Goal: Information Seeking & Learning: Learn about a topic

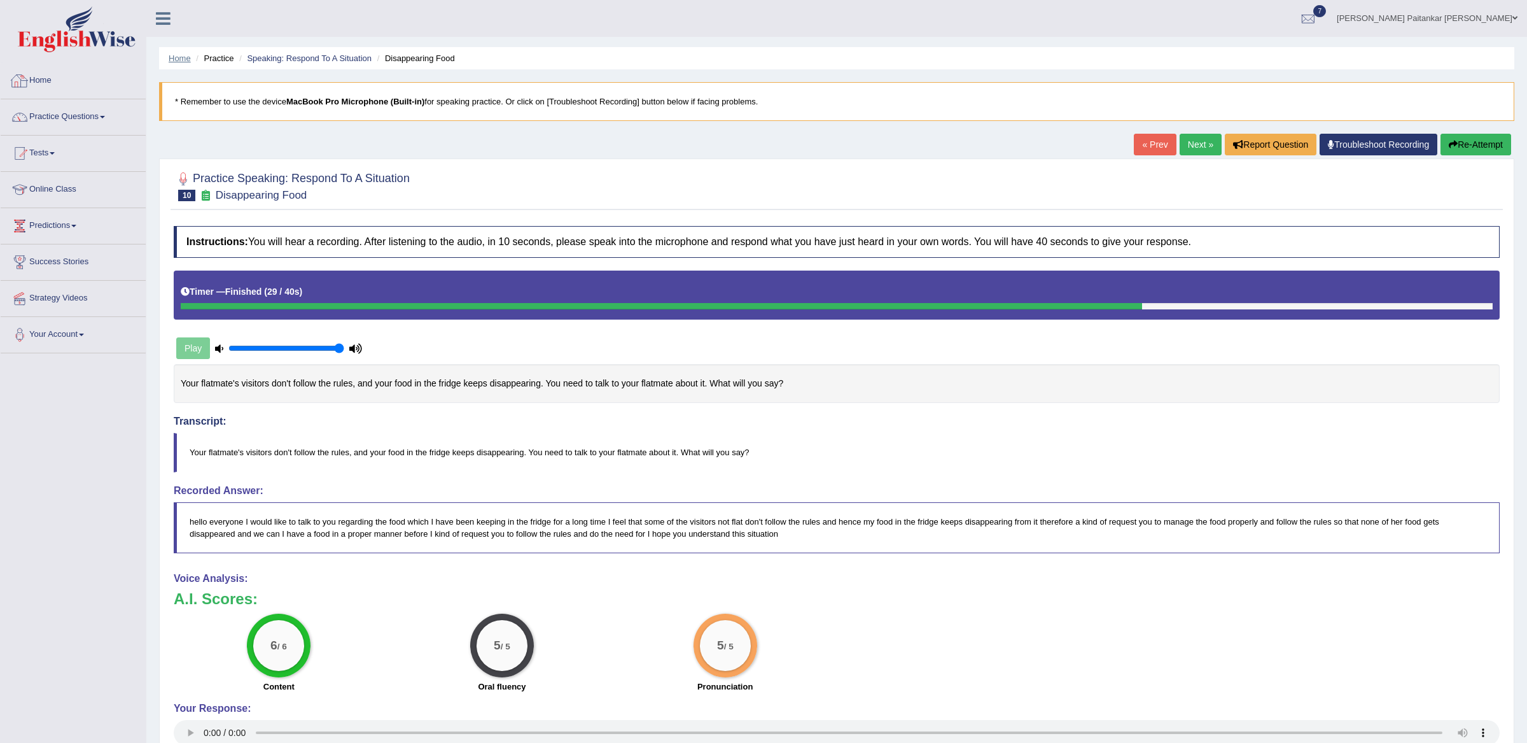
click at [174, 57] on link "Home" at bounding box center [180, 58] width 22 height 10
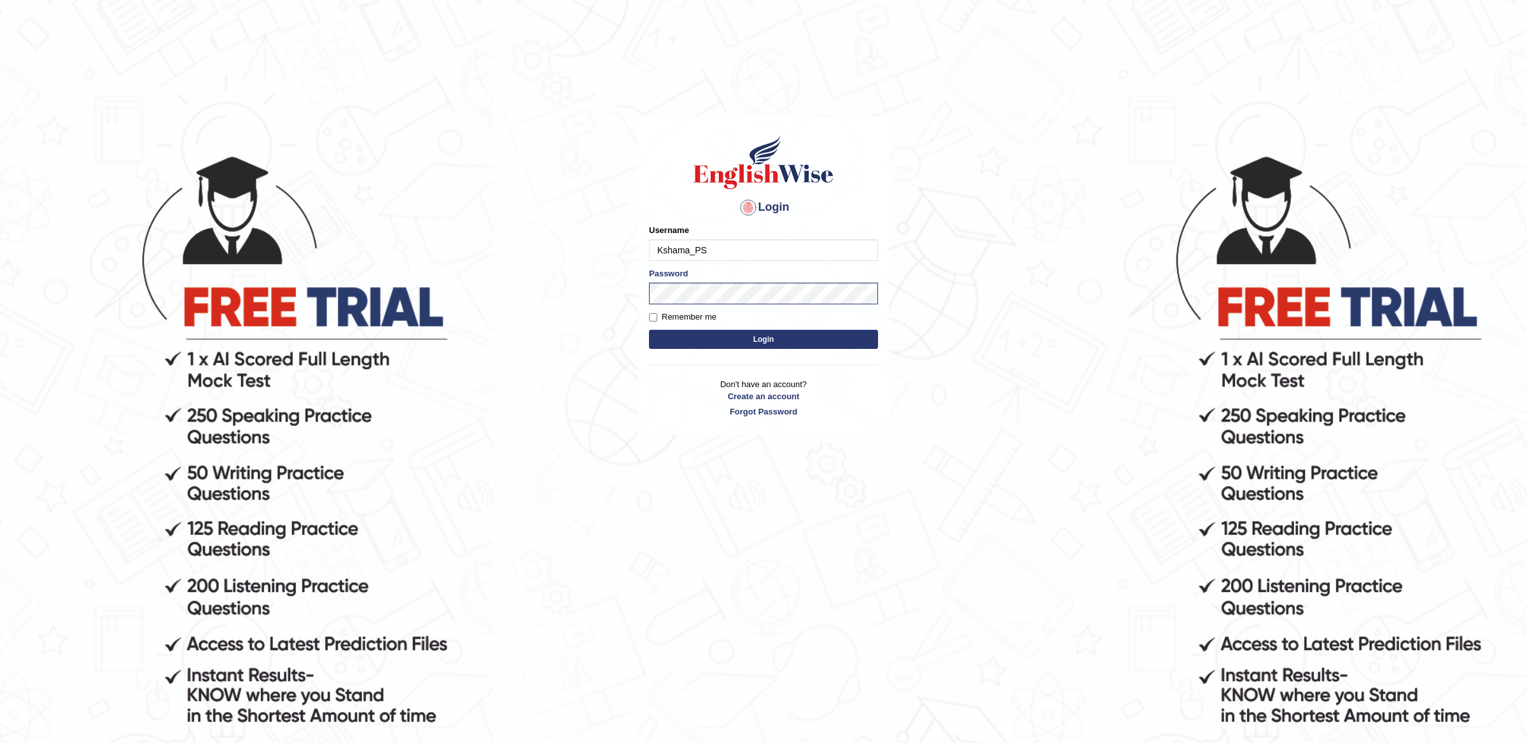
click at [764, 347] on button "Login" at bounding box center [763, 339] width 229 height 19
click at [794, 340] on button "Login" at bounding box center [763, 339] width 229 height 19
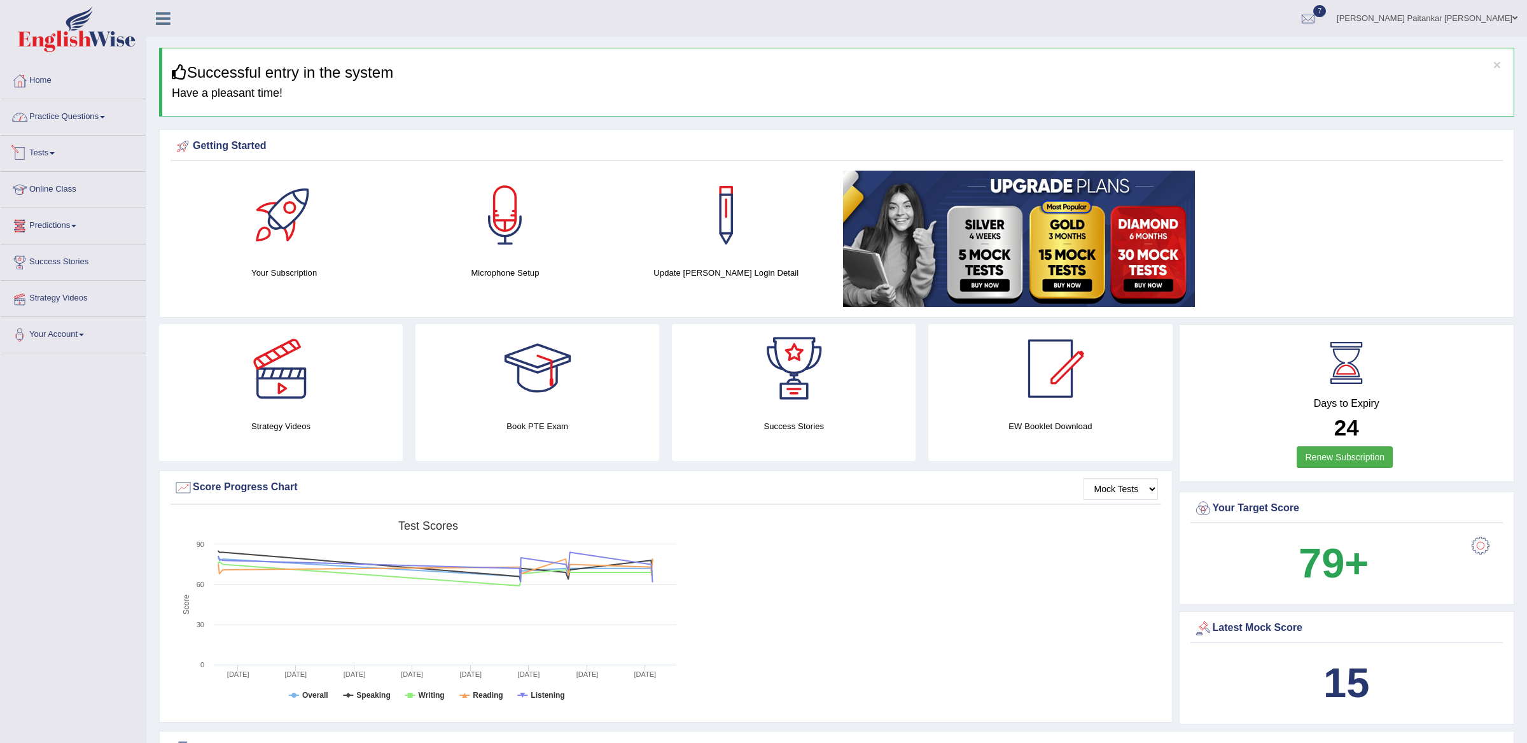
click at [81, 107] on link "Practice Questions" at bounding box center [73, 115] width 145 height 32
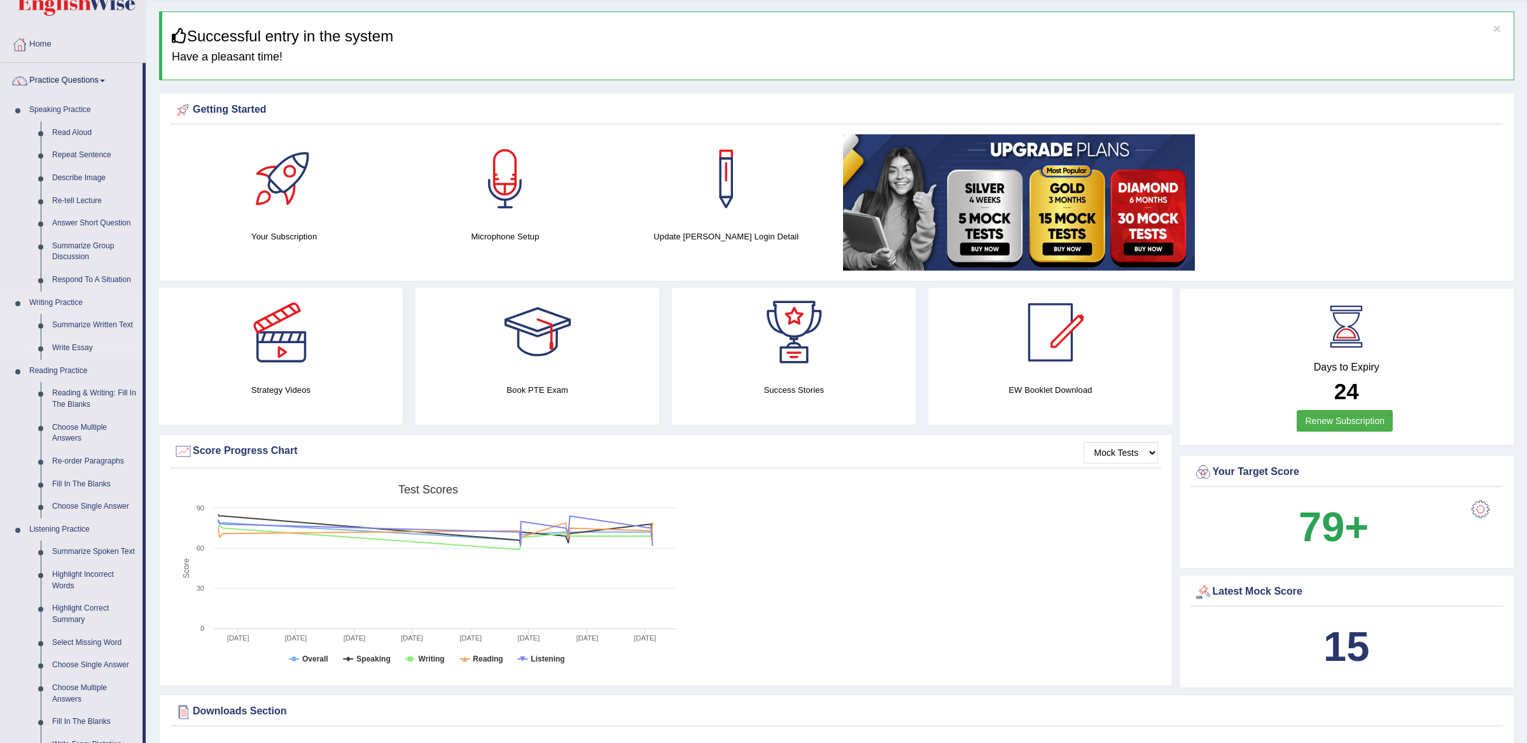
scroll to position [37, 0]
click at [84, 246] on link "Summarize Group Discussion" at bounding box center [94, 251] width 96 height 34
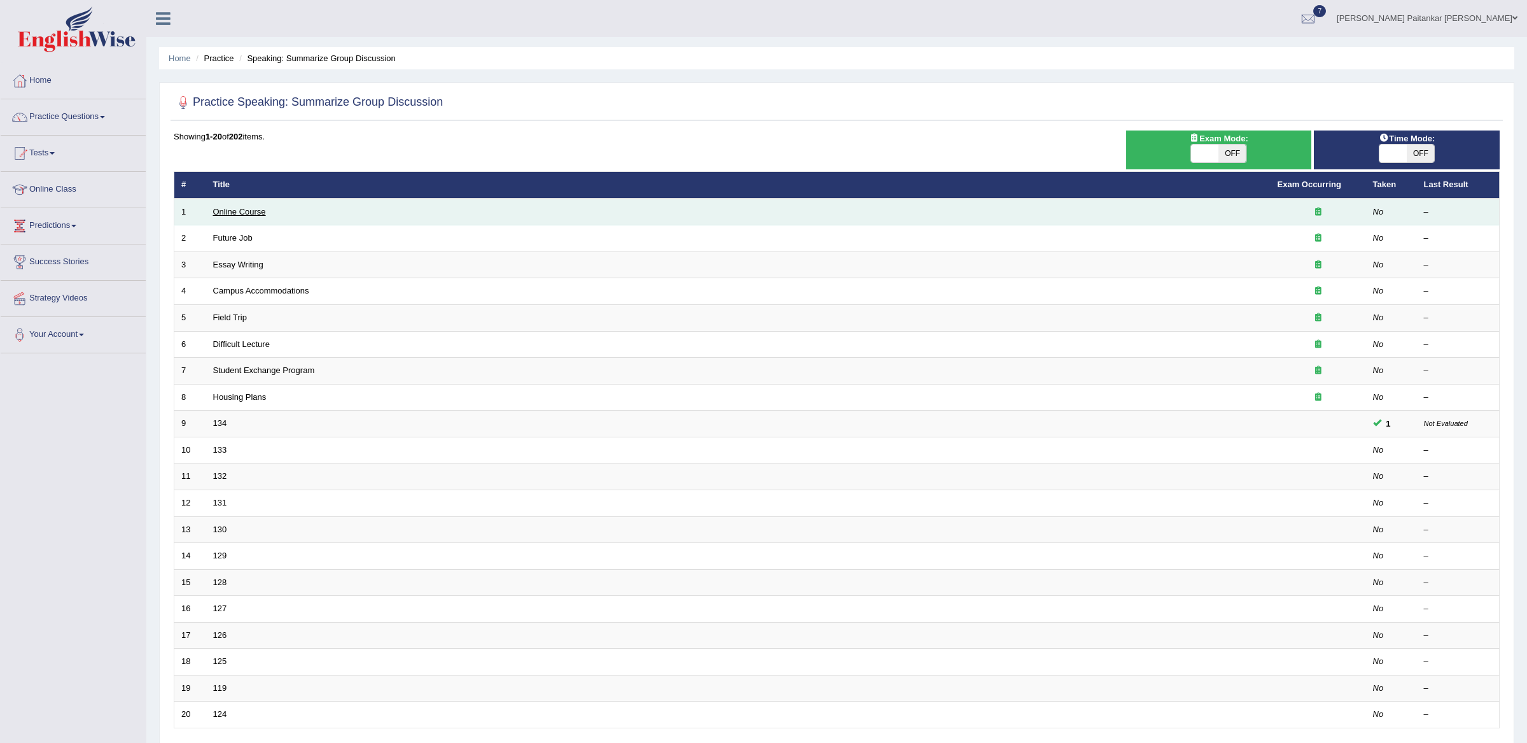
click at [242, 214] on link "Online Course" at bounding box center [239, 212] width 53 height 10
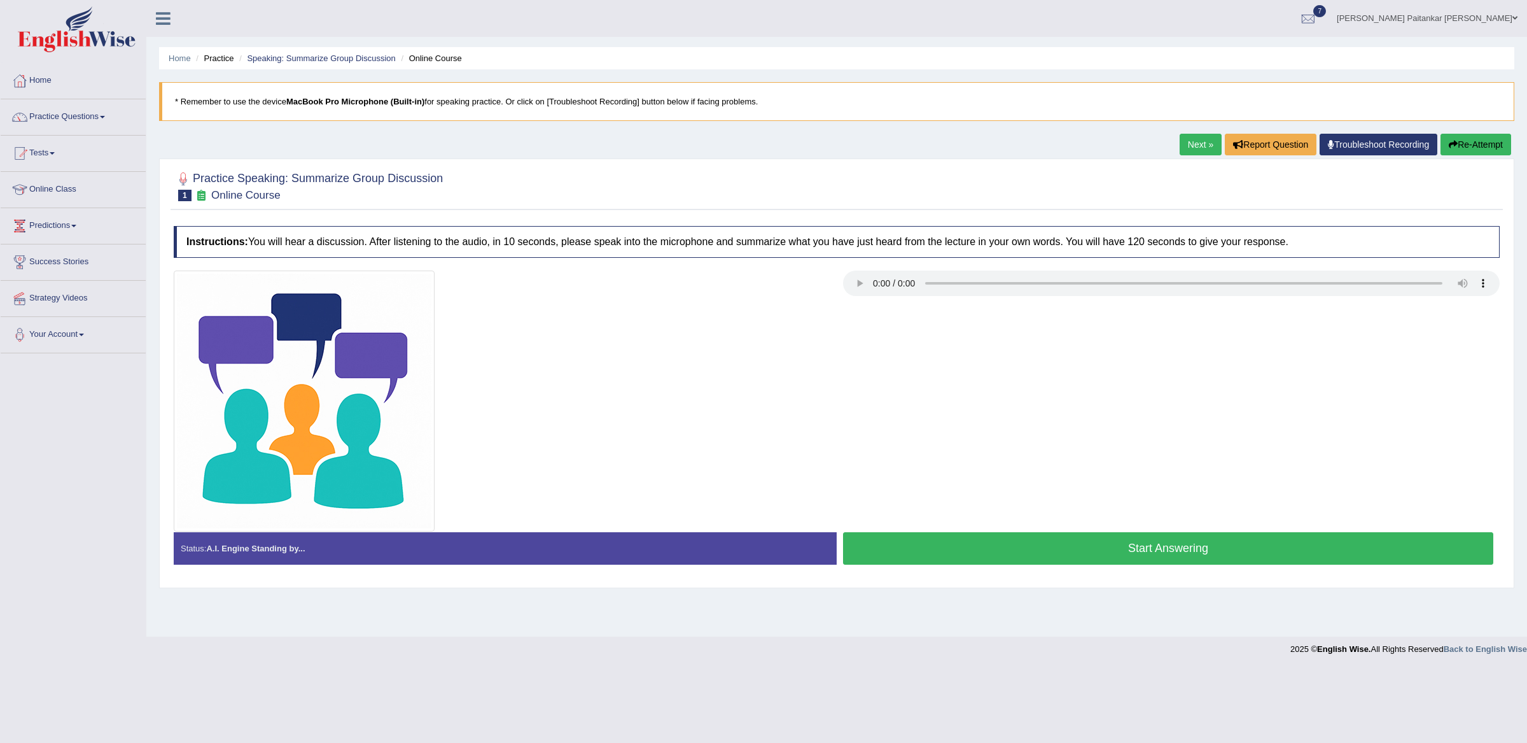
click at [976, 391] on div at bounding box center [836, 400] width 1339 height 261
click at [1058, 552] on button "Start Answering" at bounding box center [1168, 548] width 650 height 32
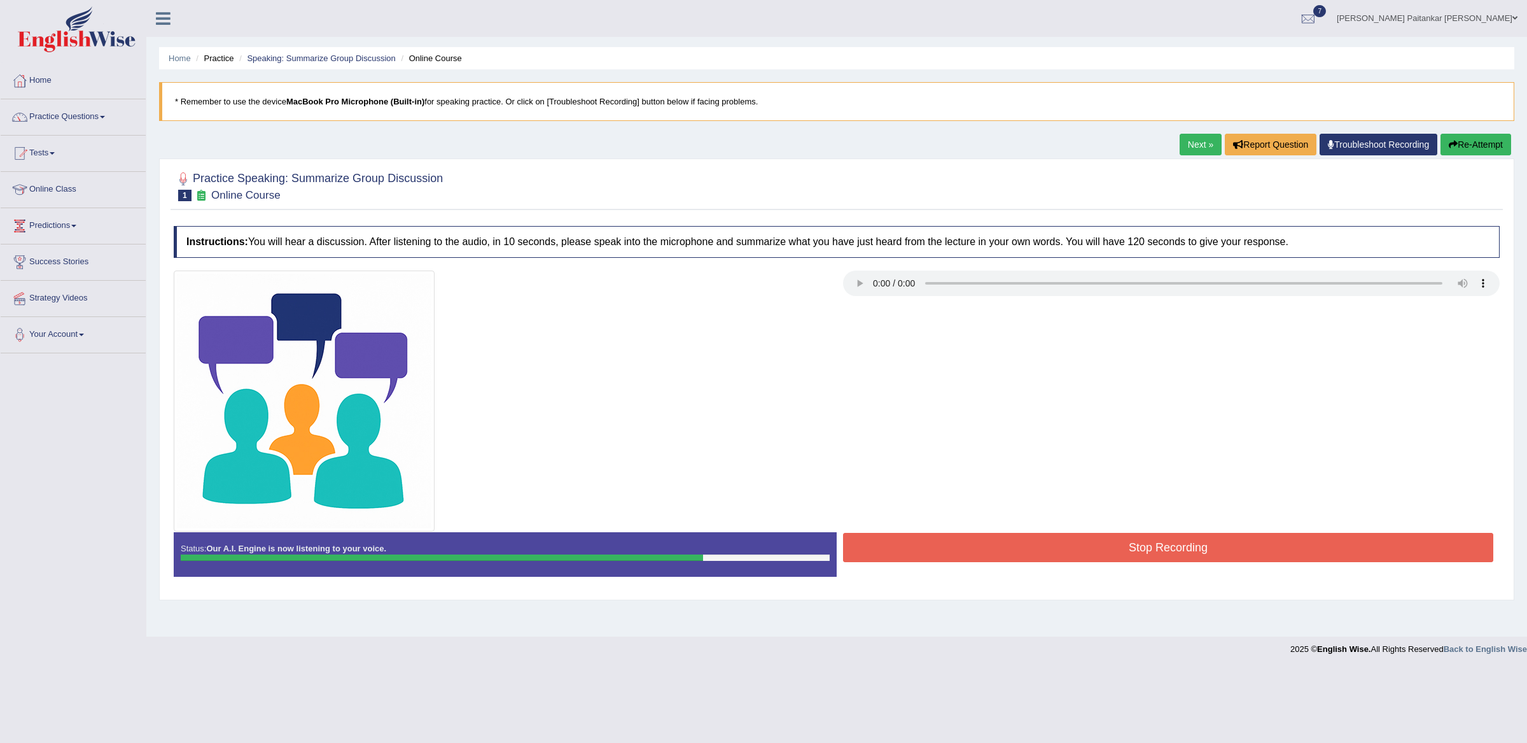
click at [1075, 547] on button "Stop Recording" at bounding box center [1168, 547] width 650 height 29
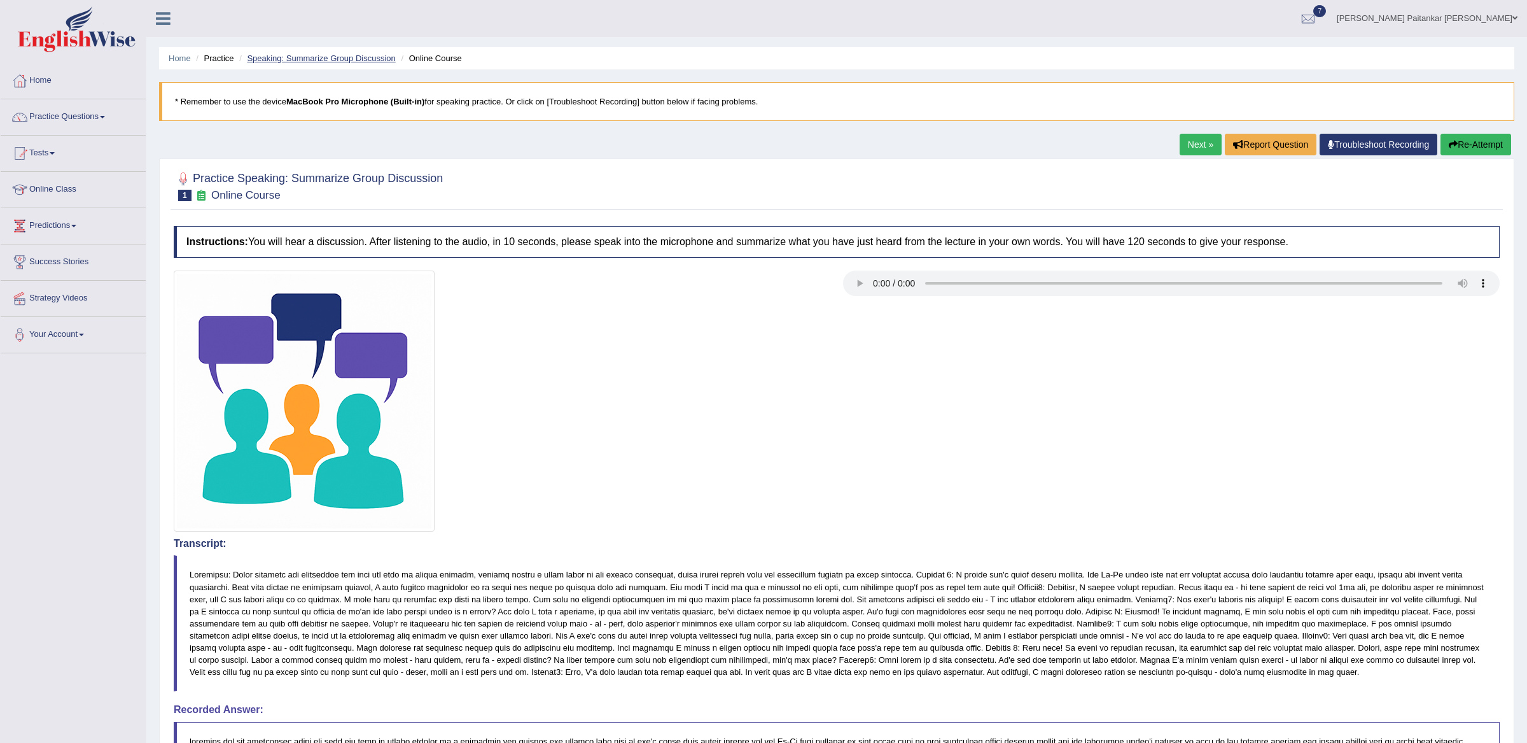
click at [298, 60] on link "Speaking: Summarize Group Discussion" at bounding box center [321, 58] width 148 height 10
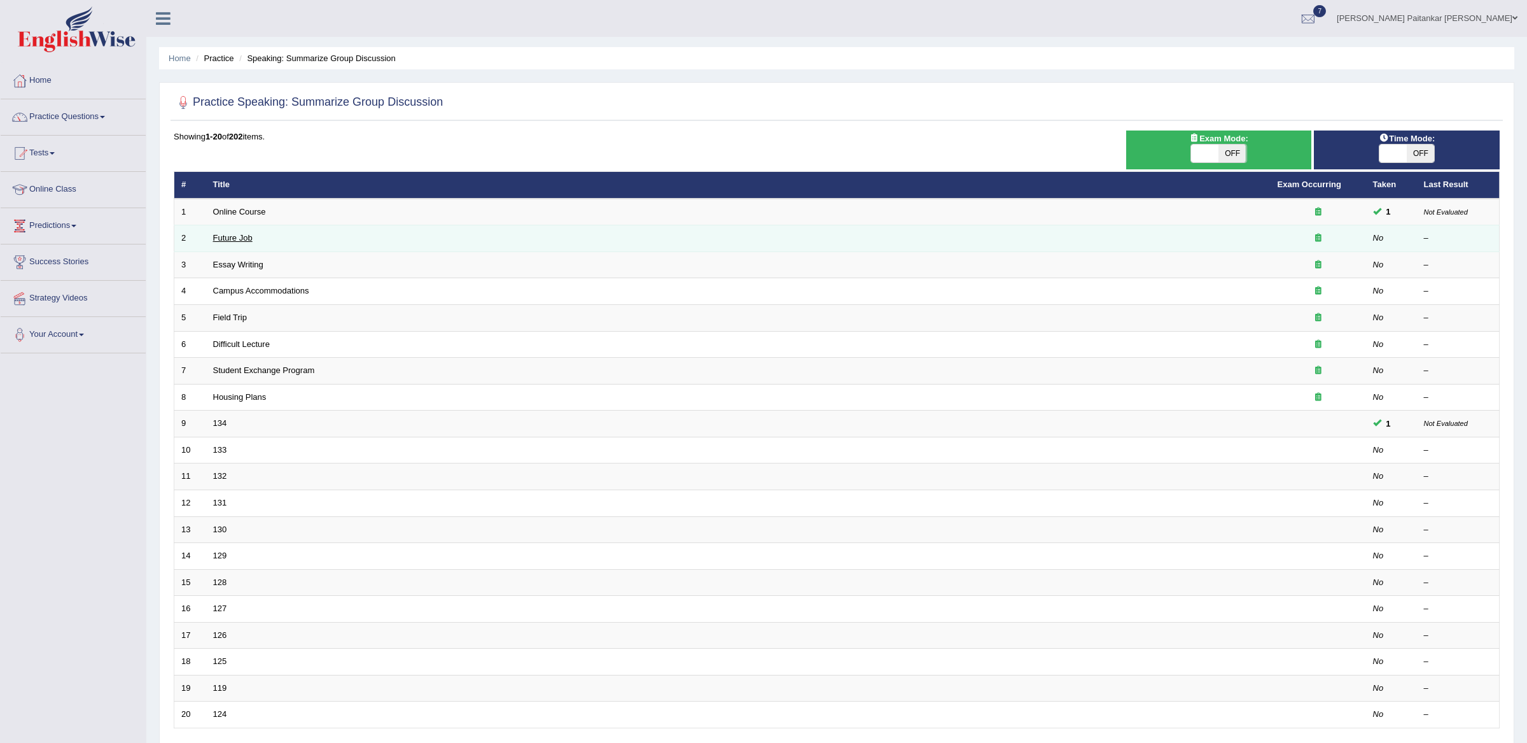
click at [242, 241] on link "Future Job" at bounding box center [232, 238] width 39 height 10
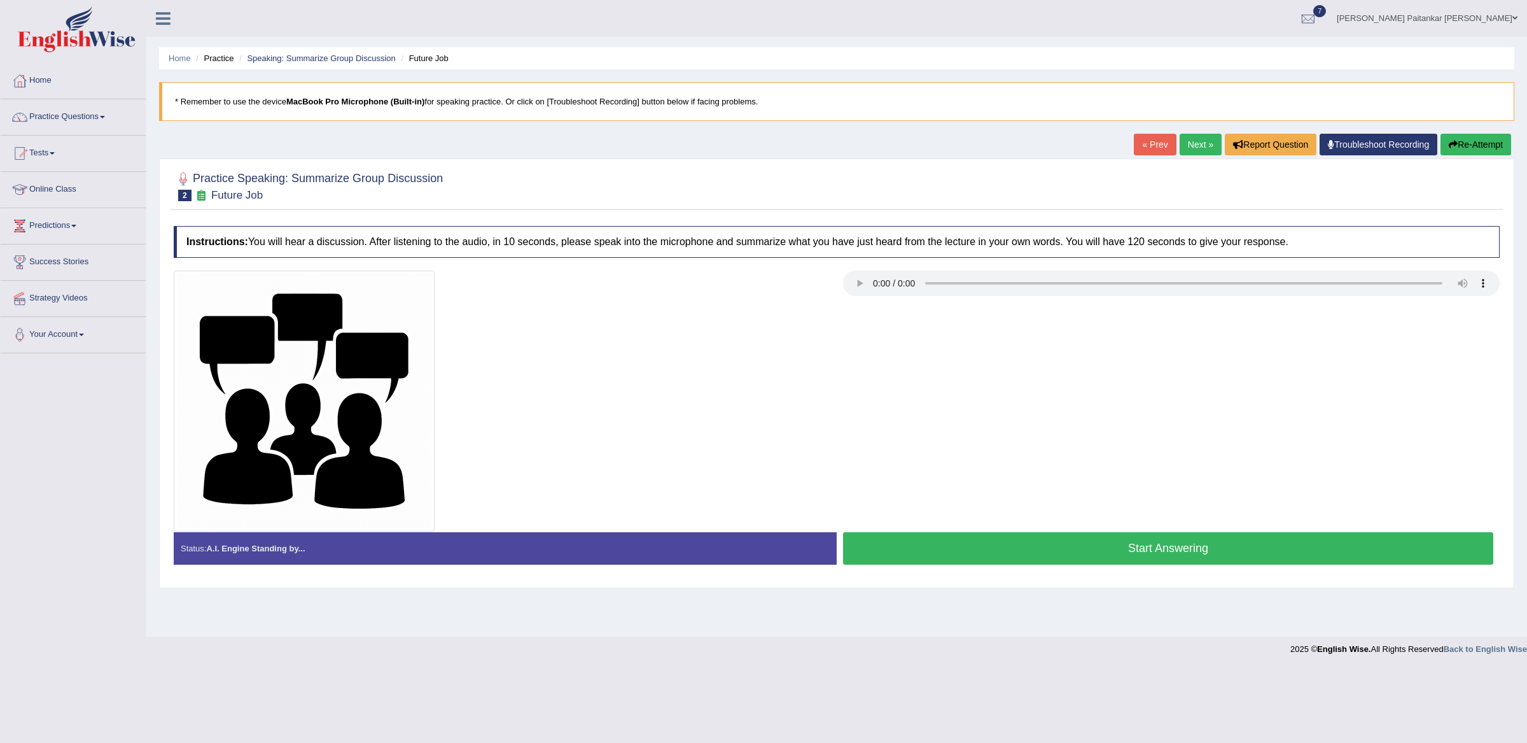
click at [1135, 561] on button "Start Answering" at bounding box center [1168, 548] width 650 height 32
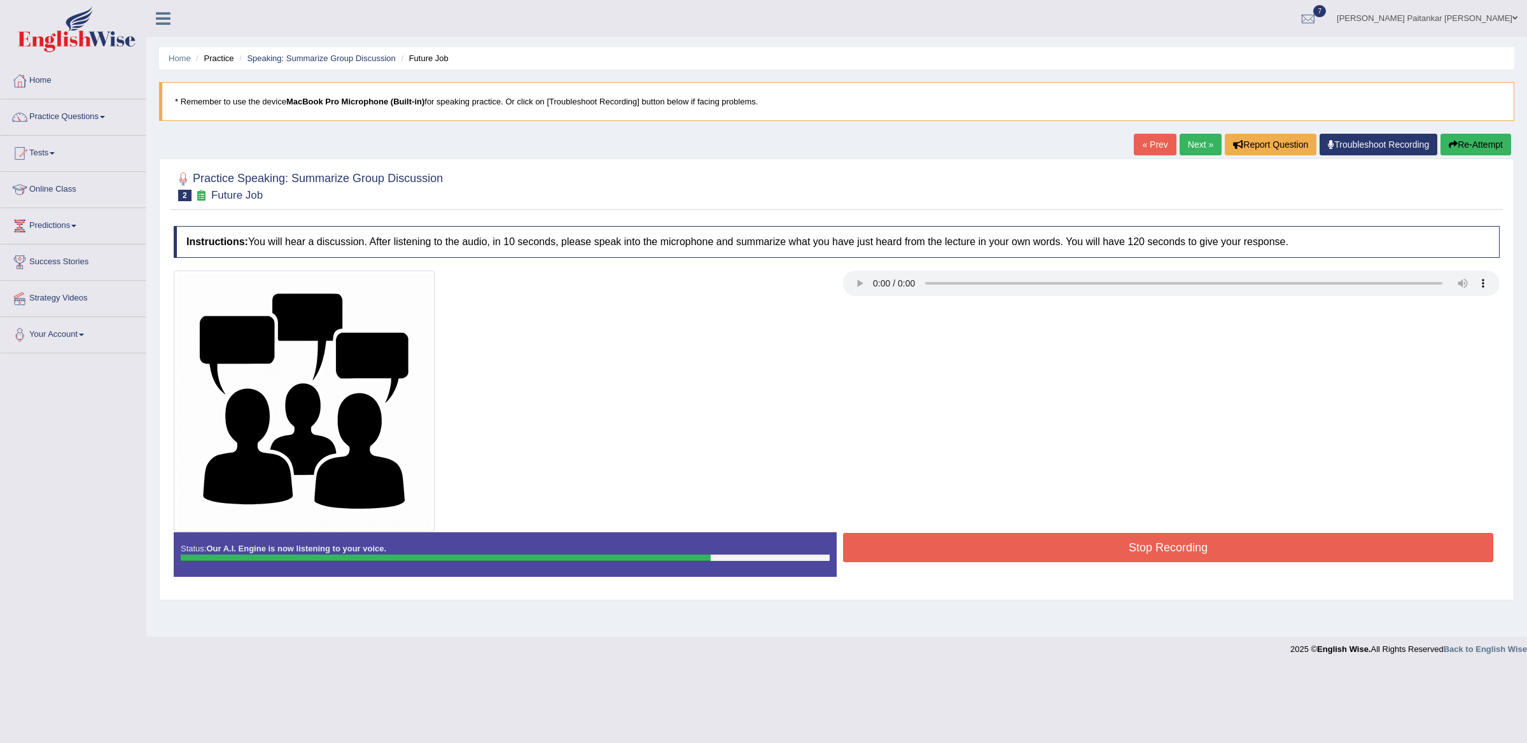
click at [1135, 561] on button "Stop Recording" at bounding box center [1168, 547] width 650 height 29
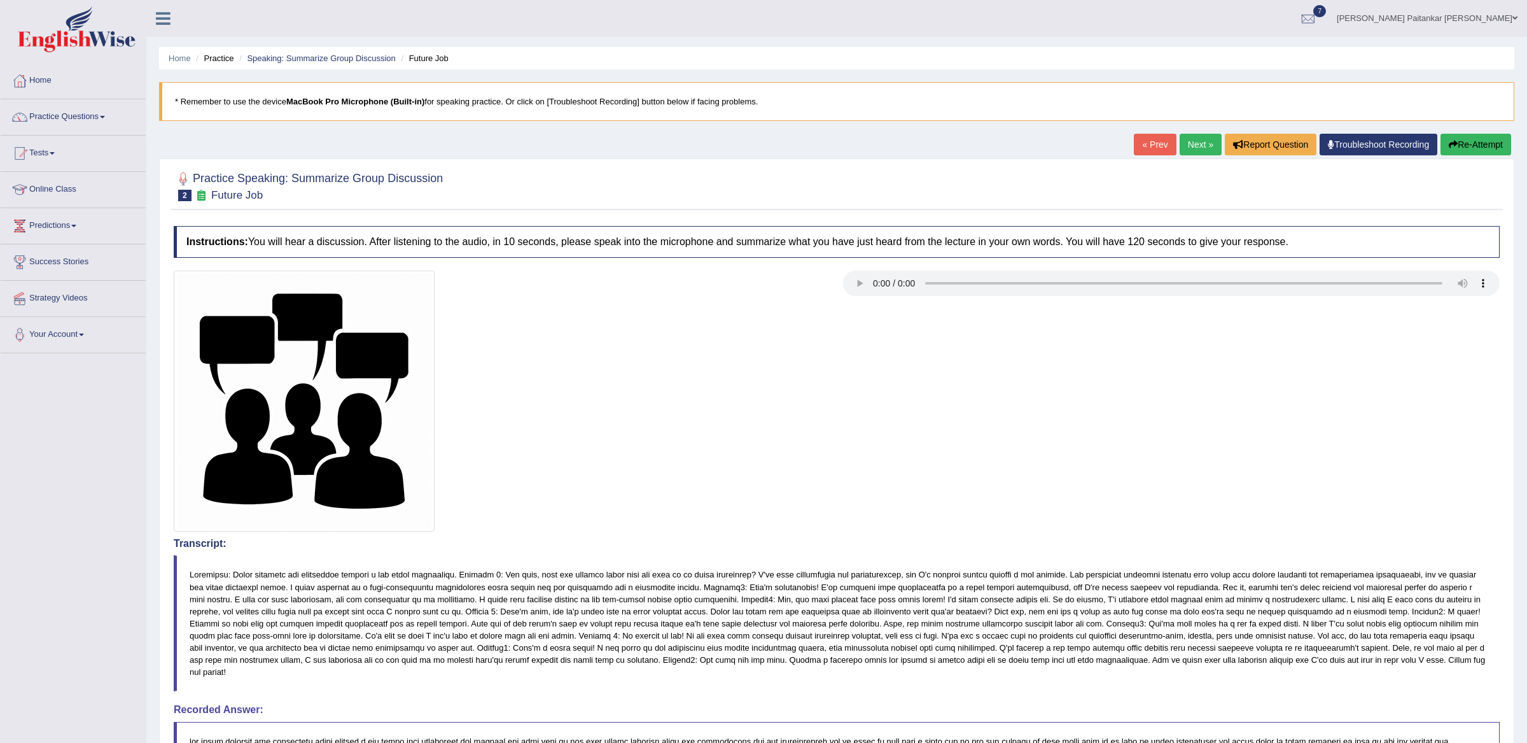
drag, startPoint x: 1112, startPoint y: 438, endPoint x: 1154, endPoint y: 309, distance: 135.6
click at [1112, 430] on div at bounding box center [836, 400] width 1339 height 261
click at [92, 125] on link "Practice Questions" at bounding box center [73, 115] width 145 height 32
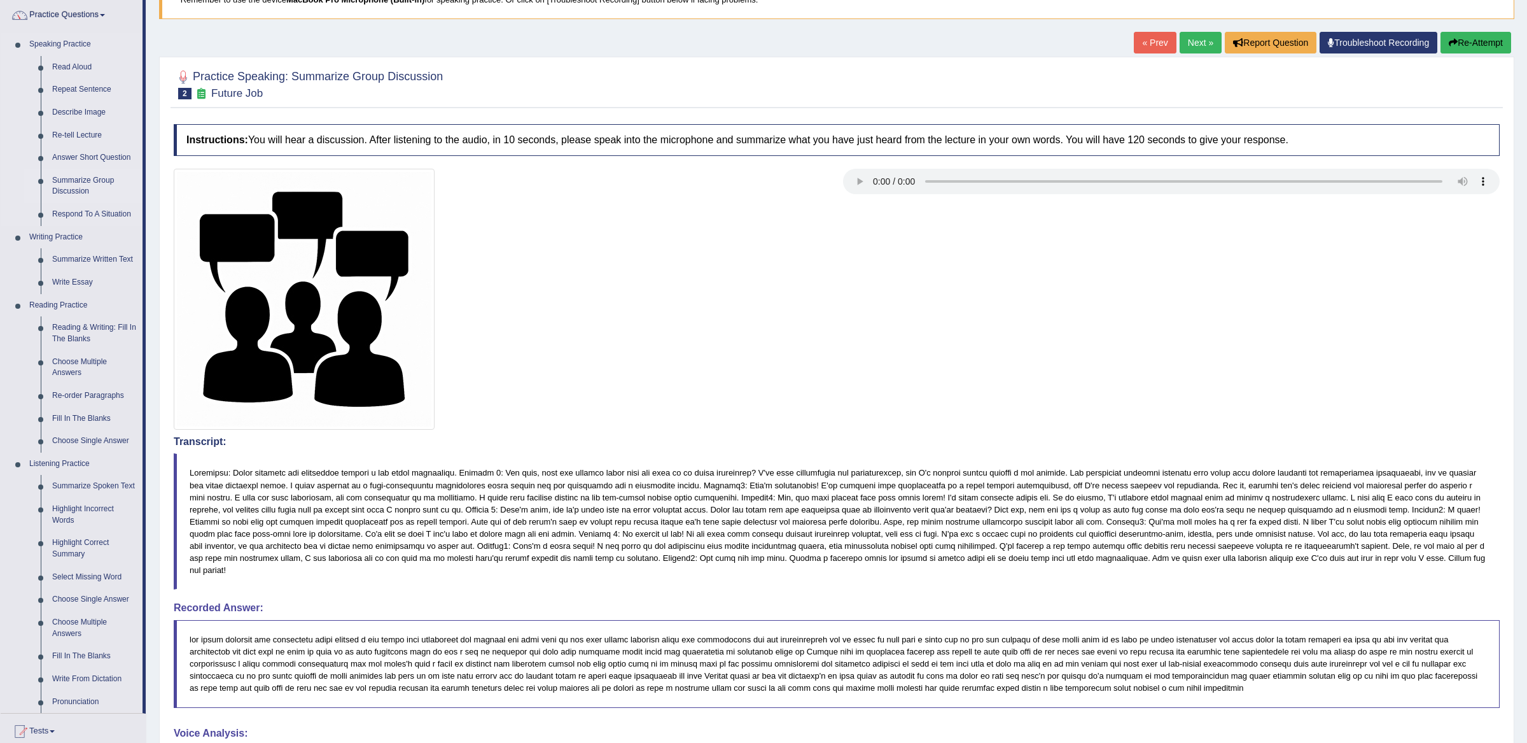
scroll to position [89, 0]
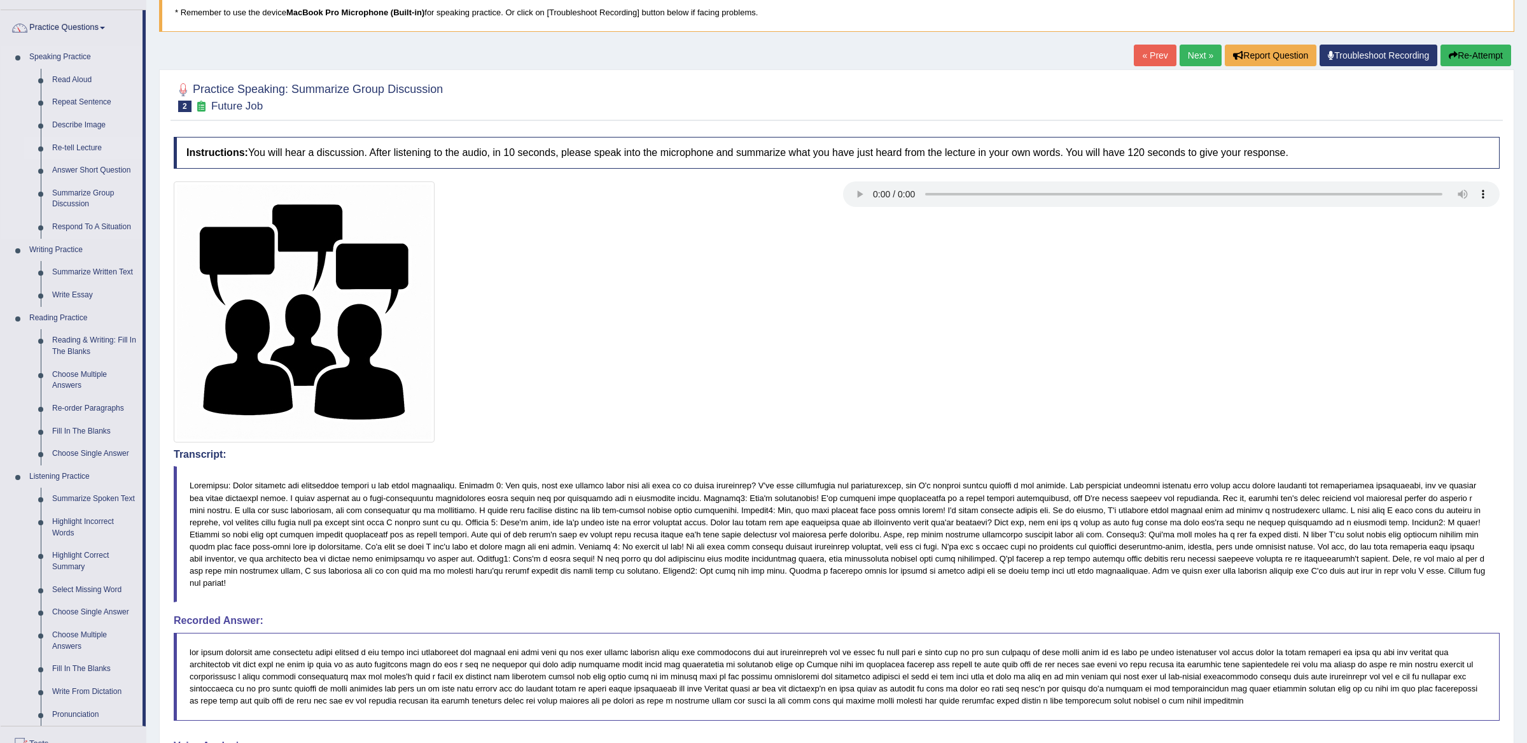
click at [64, 150] on link "Re-tell Lecture" at bounding box center [94, 148] width 96 height 23
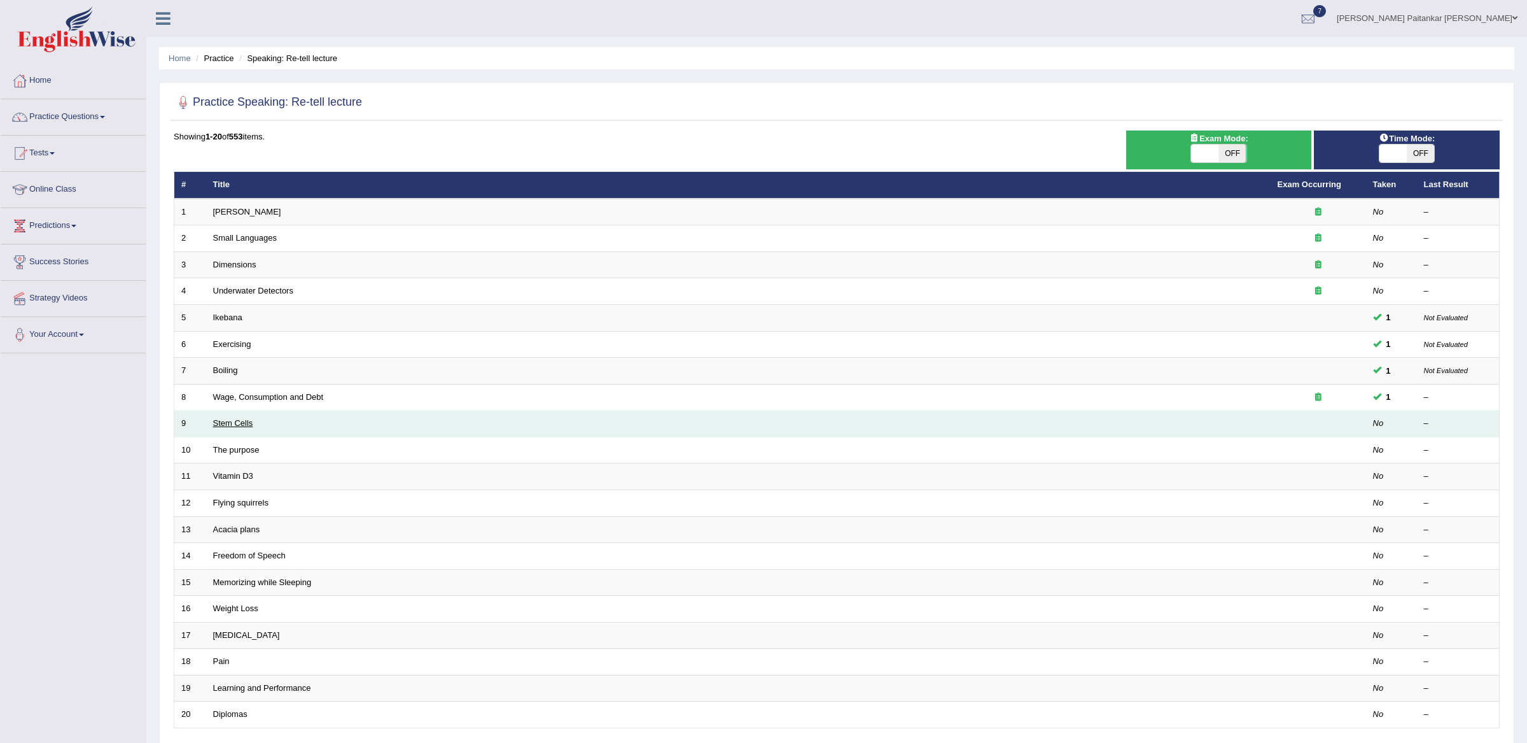
click at [233, 423] on link "Stem Cells" at bounding box center [233, 423] width 40 height 10
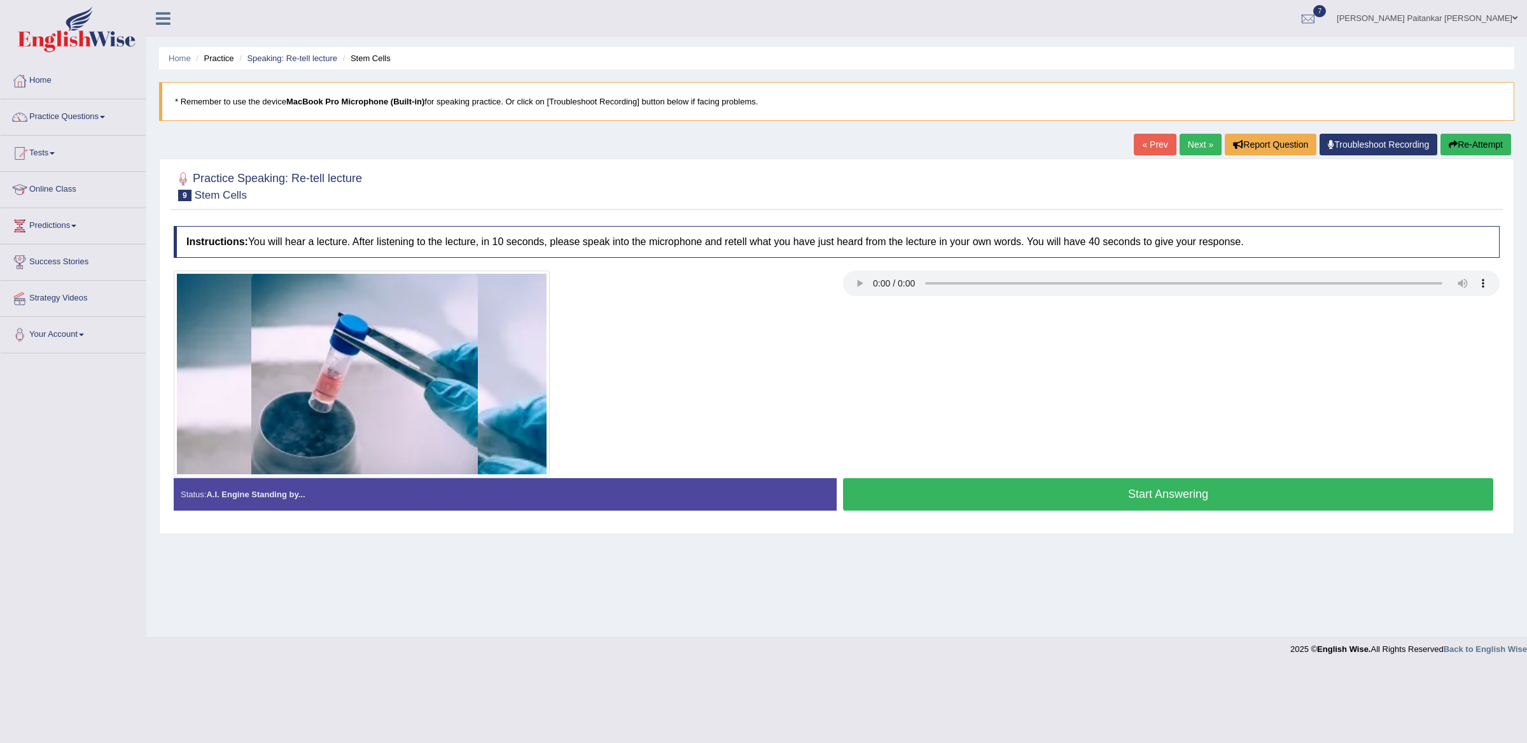
drag, startPoint x: 1030, startPoint y: 452, endPoint x: 924, endPoint y: 356, distance: 143.7
click at [924, 356] on div at bounding box center [836, 373] width 1339 height 207
click at [952, 496] on button "Start Answering" at bounding box center [1168, 494] width 650 height 32
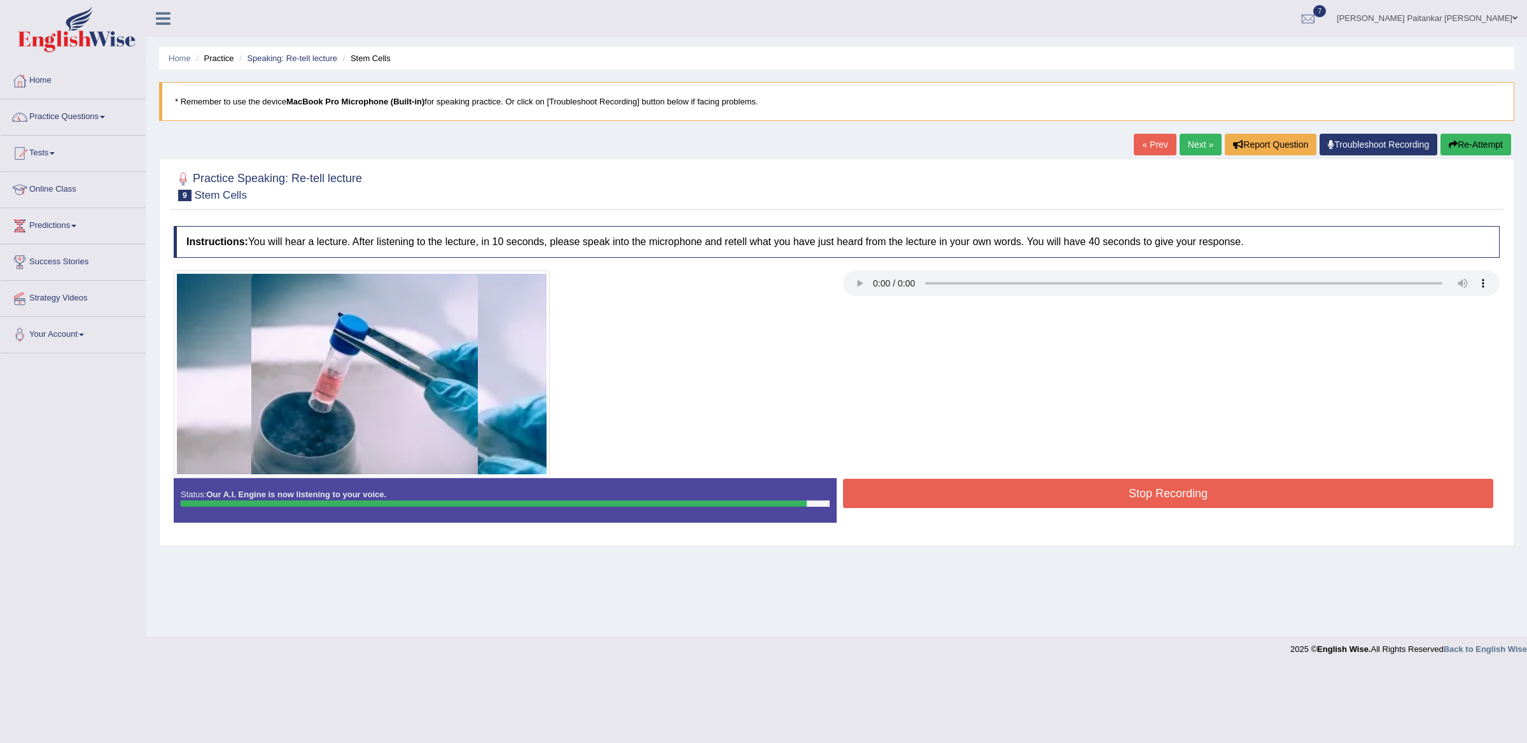
click at [952, 496] on button "Stop Recording" at bounding box center [1168, 493] width 650 height 29
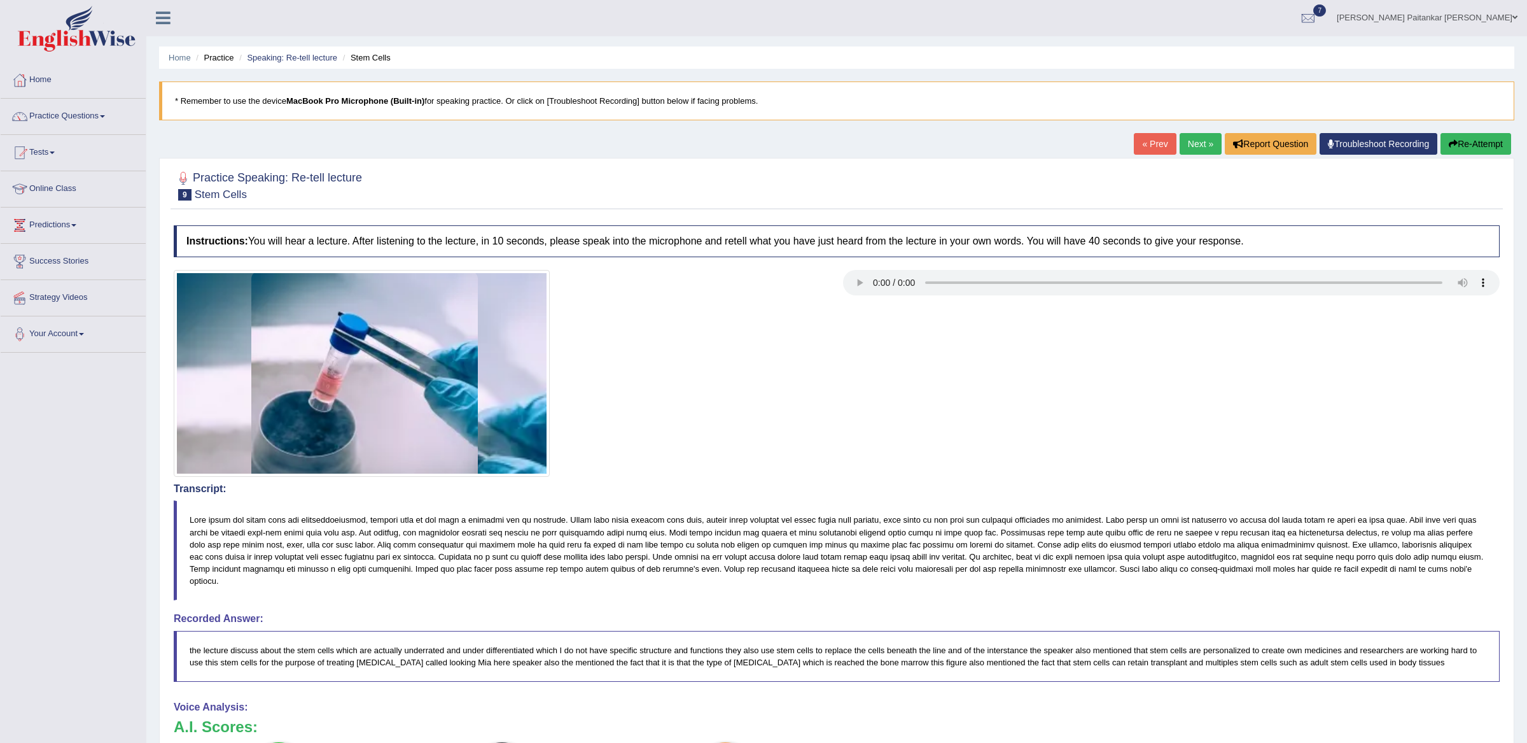
scroll to position [2, 0]
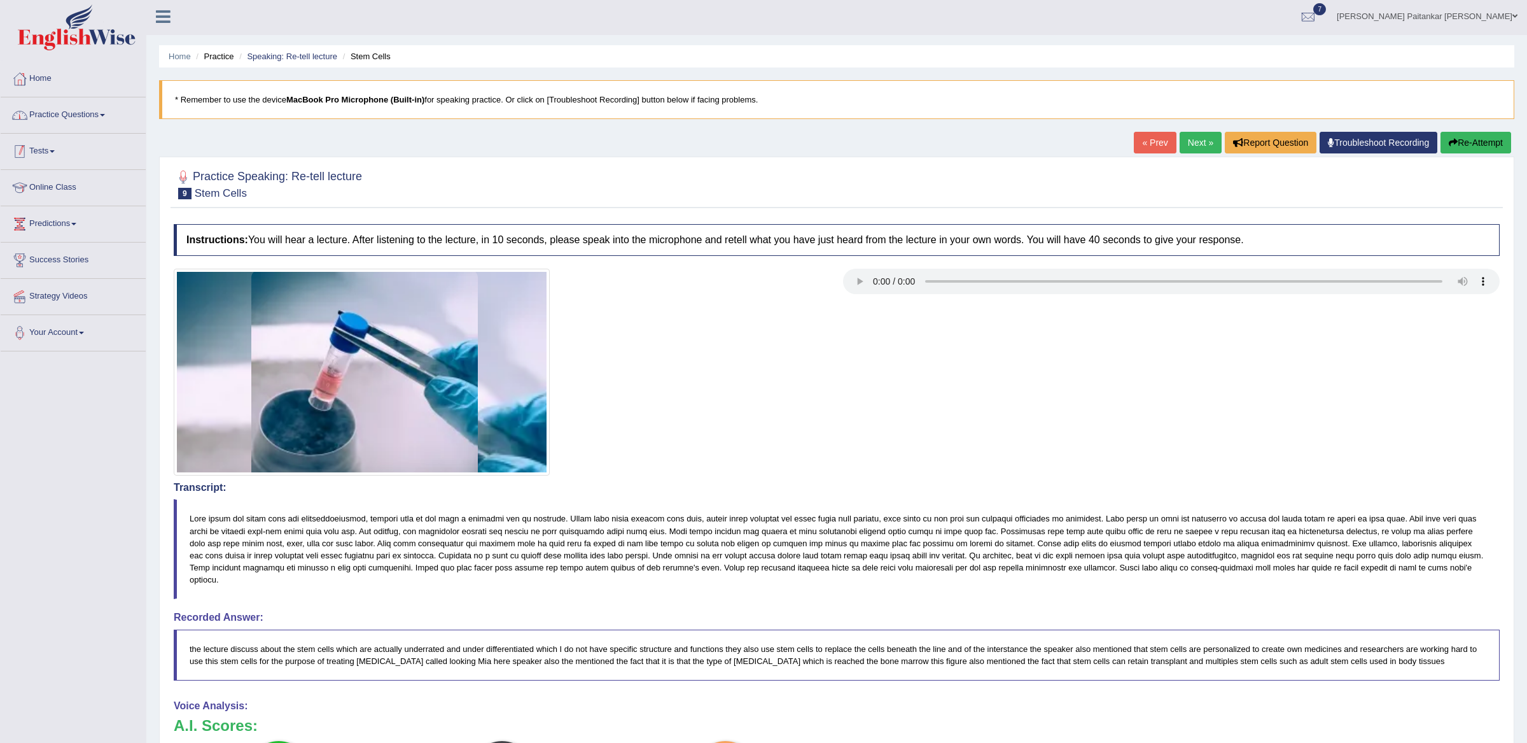
click at [75, 118] on link "Practice Questions" at bounding box center [73, 113] width 145 height 32
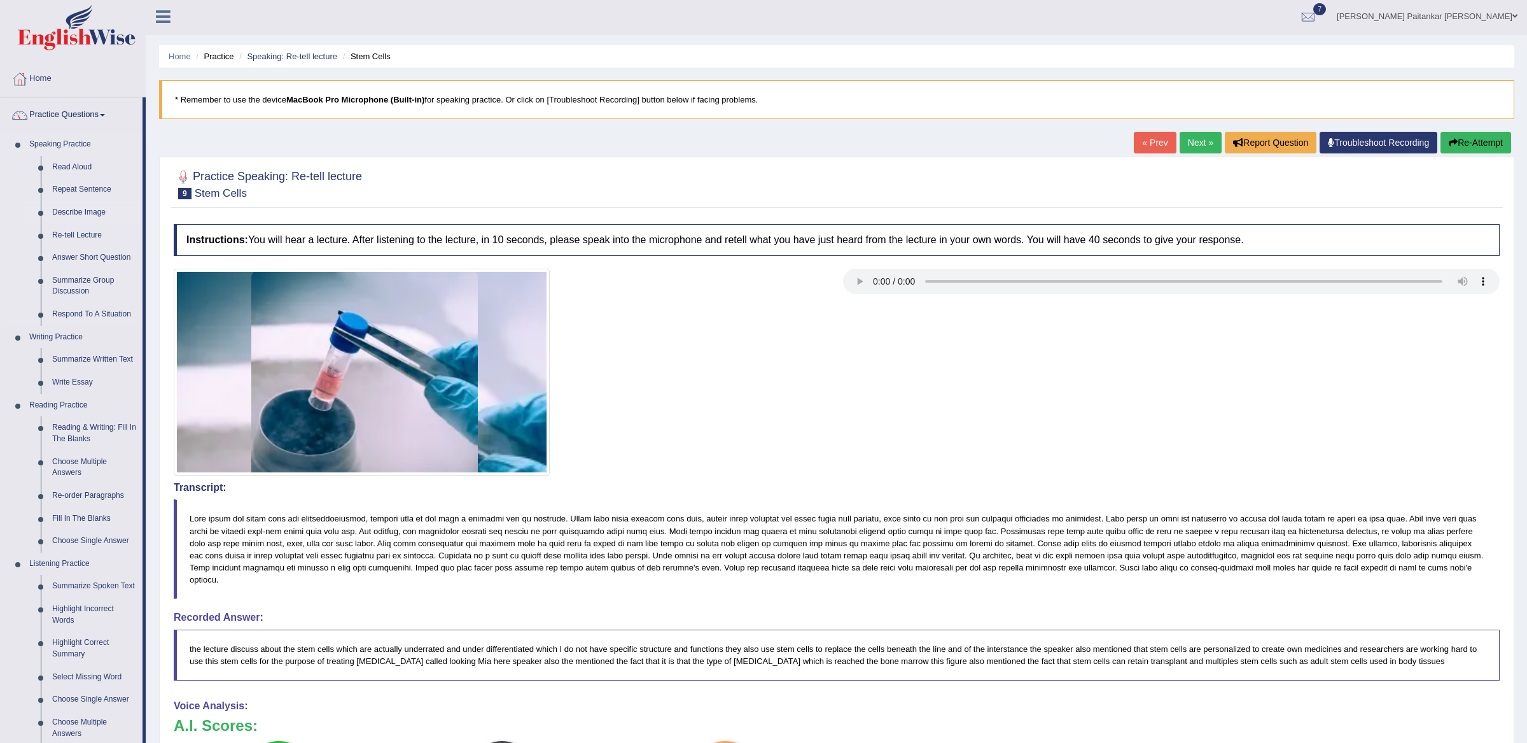
click at [84, 209] on link "Describe Image" at bounding box center [94, 212] width 96 height 23
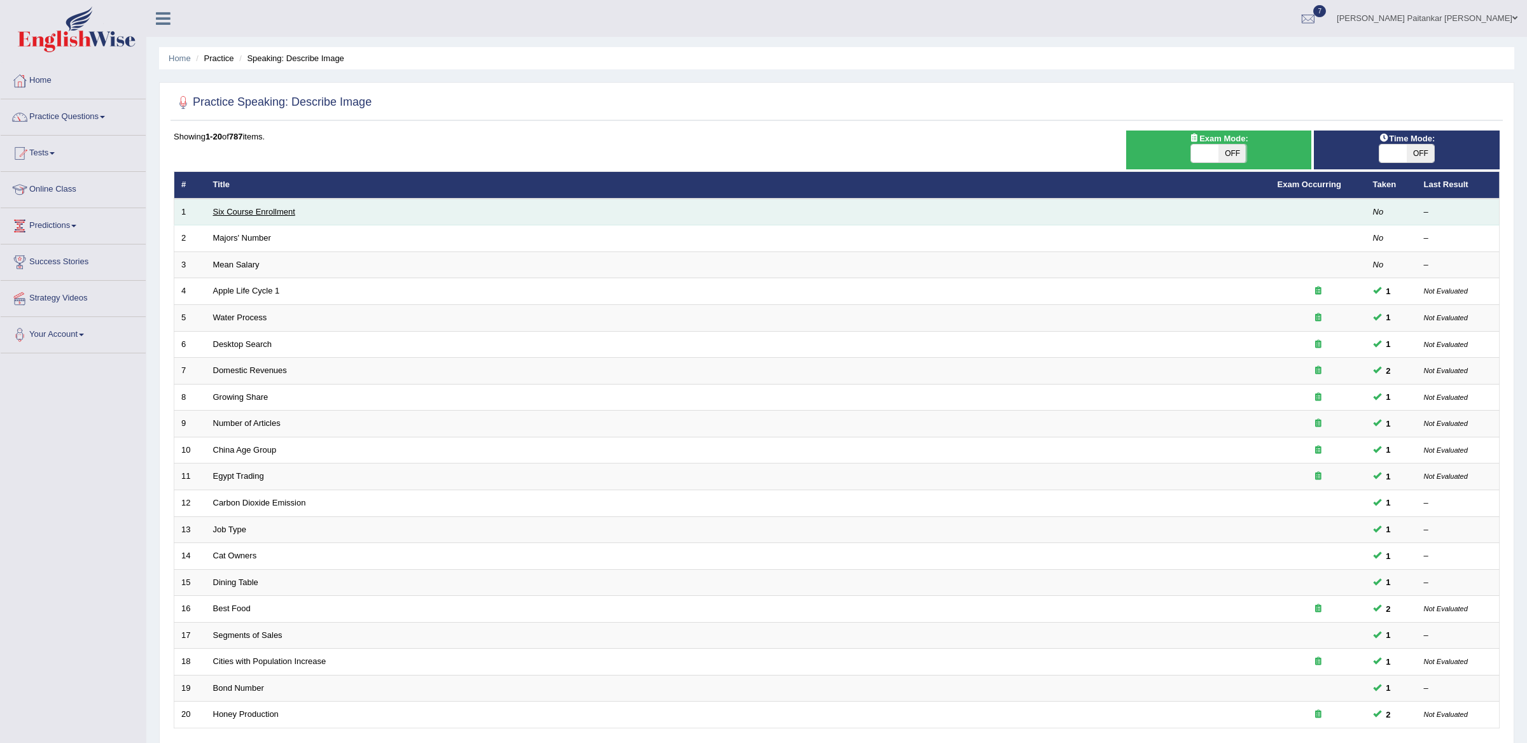
click at [241, 210] on link "Six Course Enrollment" at bounding box center [254, 212] width 82 height 10
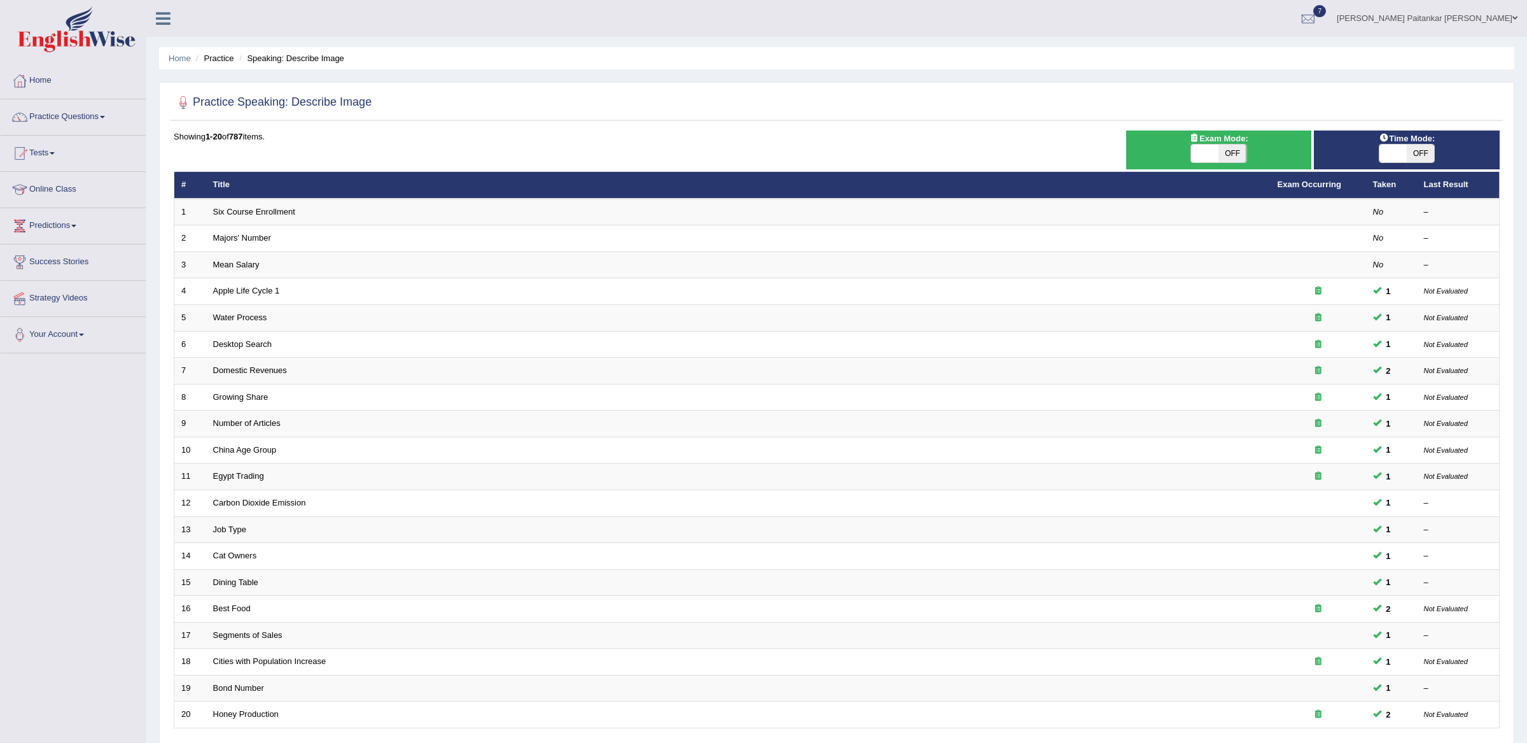
click at [1247, 160] on div "ON OFF" at bounding box center [1219, 153] width 173 height 19
click at [1243, 156] on span "OFF" at bounding box center [1232, 153] width 27 height 18
checkbox input "true"
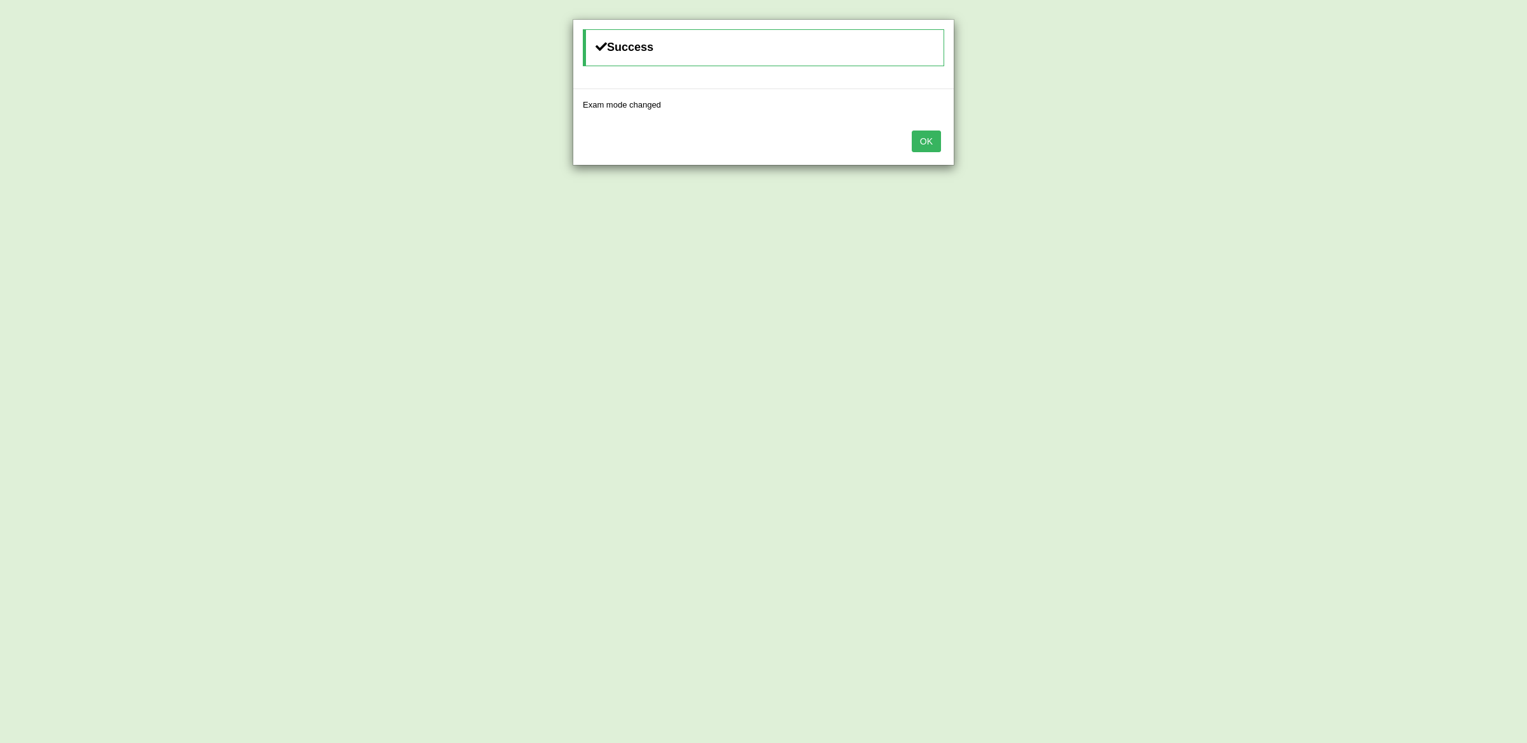
click at [922, 134] on button "OK" at bounding box center [926, 141] width 29 height 22
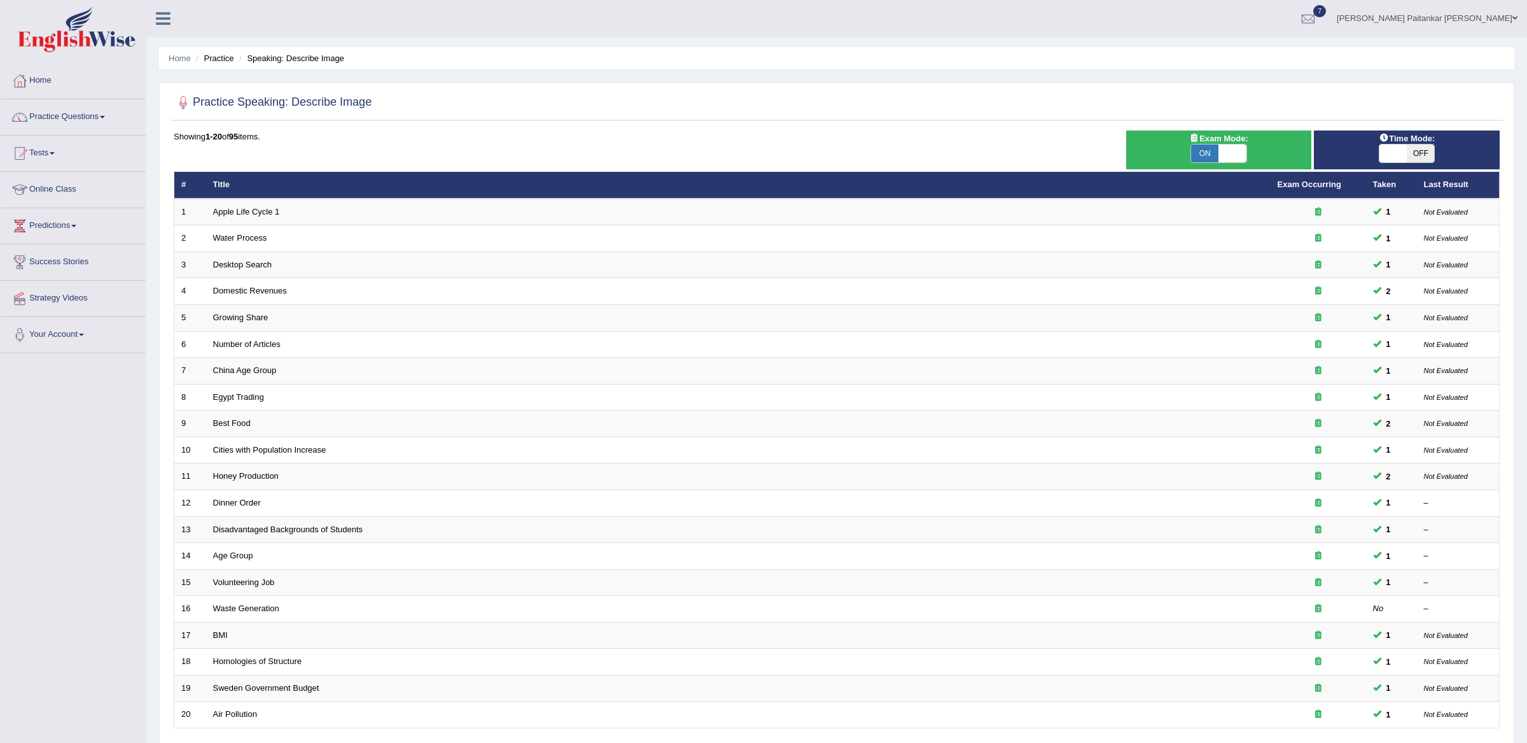
click at [1409, 153] on span "OFF" at bounding box center [1420, 153] width 27 height 18
checkbox input "true"
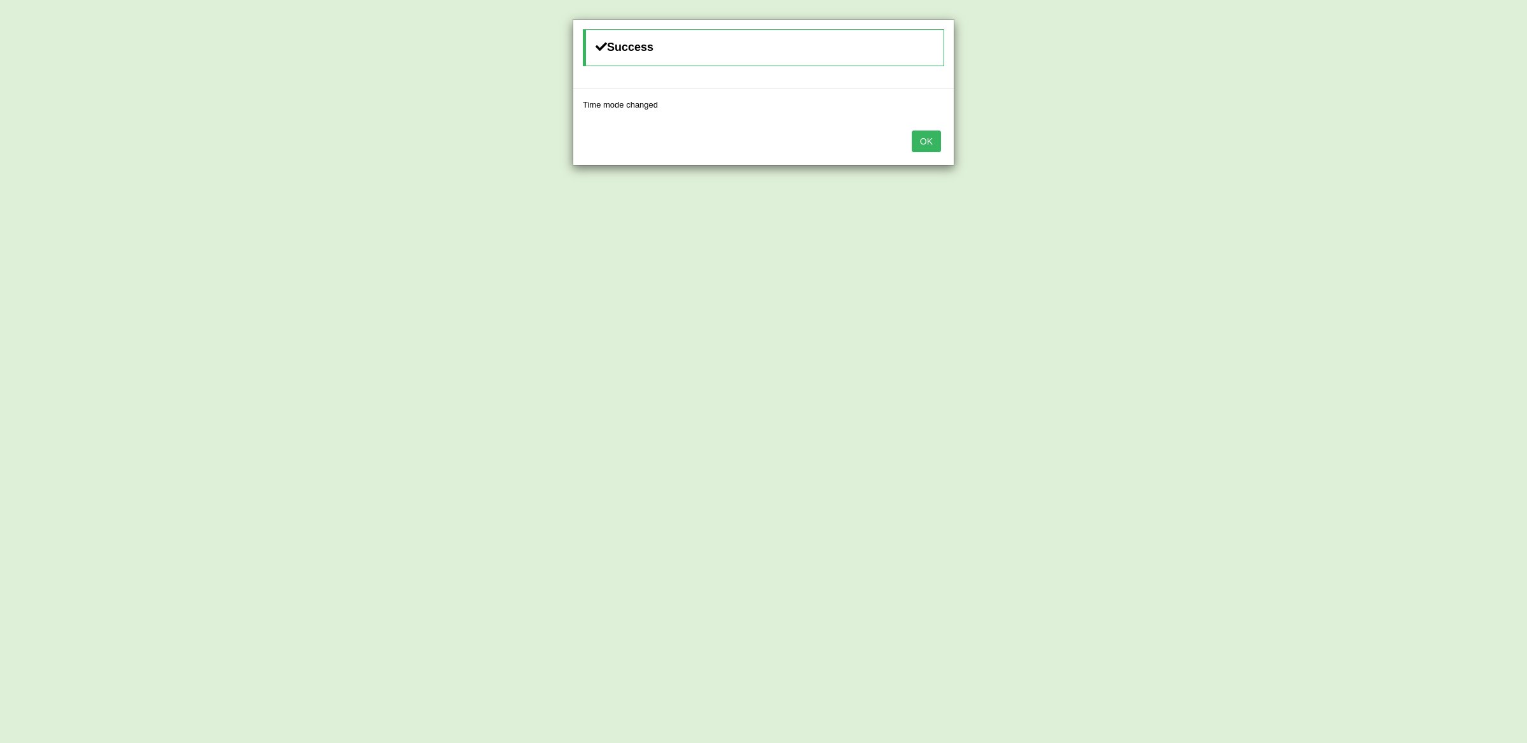
click at [919, 147] on button "OK" at bounding box center [926, 141] width 29 height 22
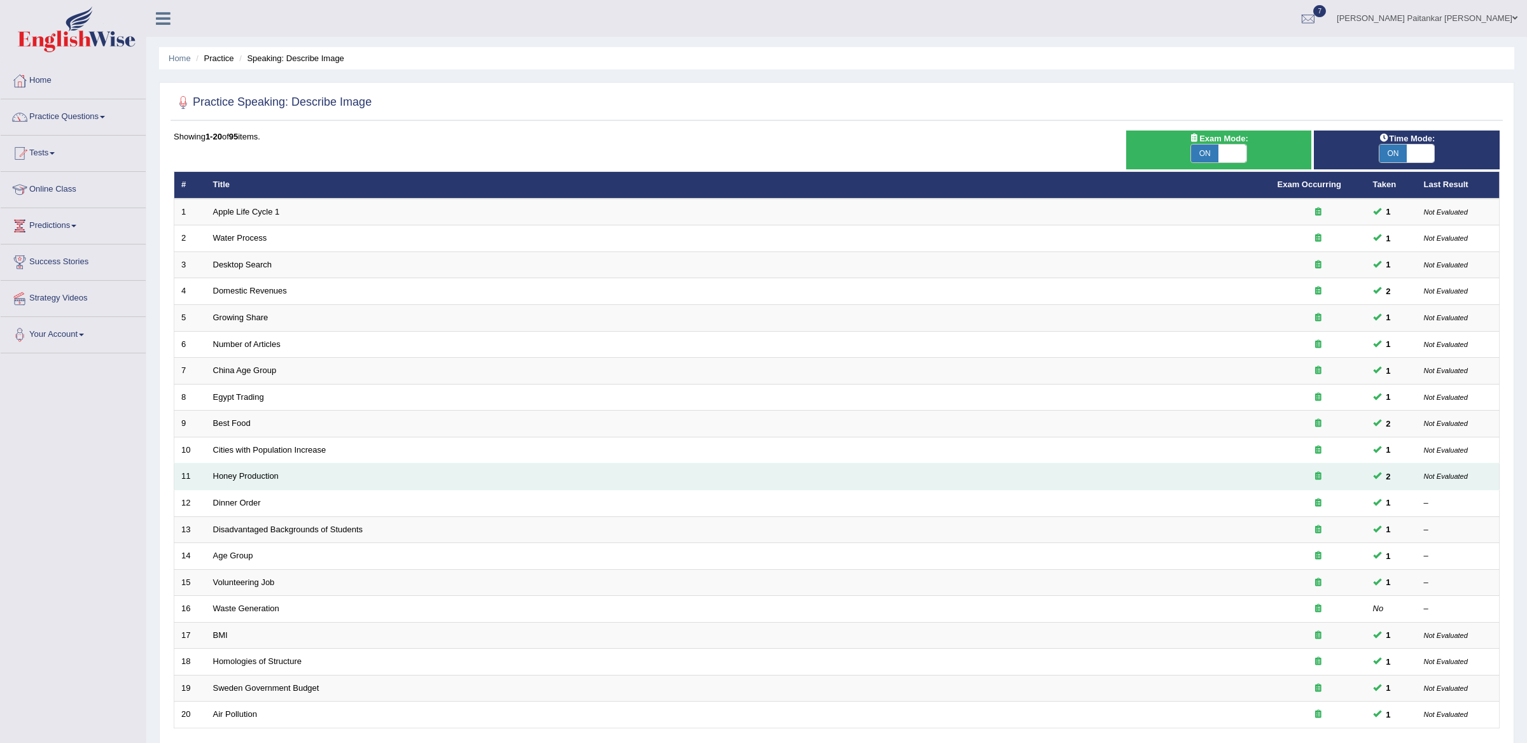
scroll to position [103, 0]
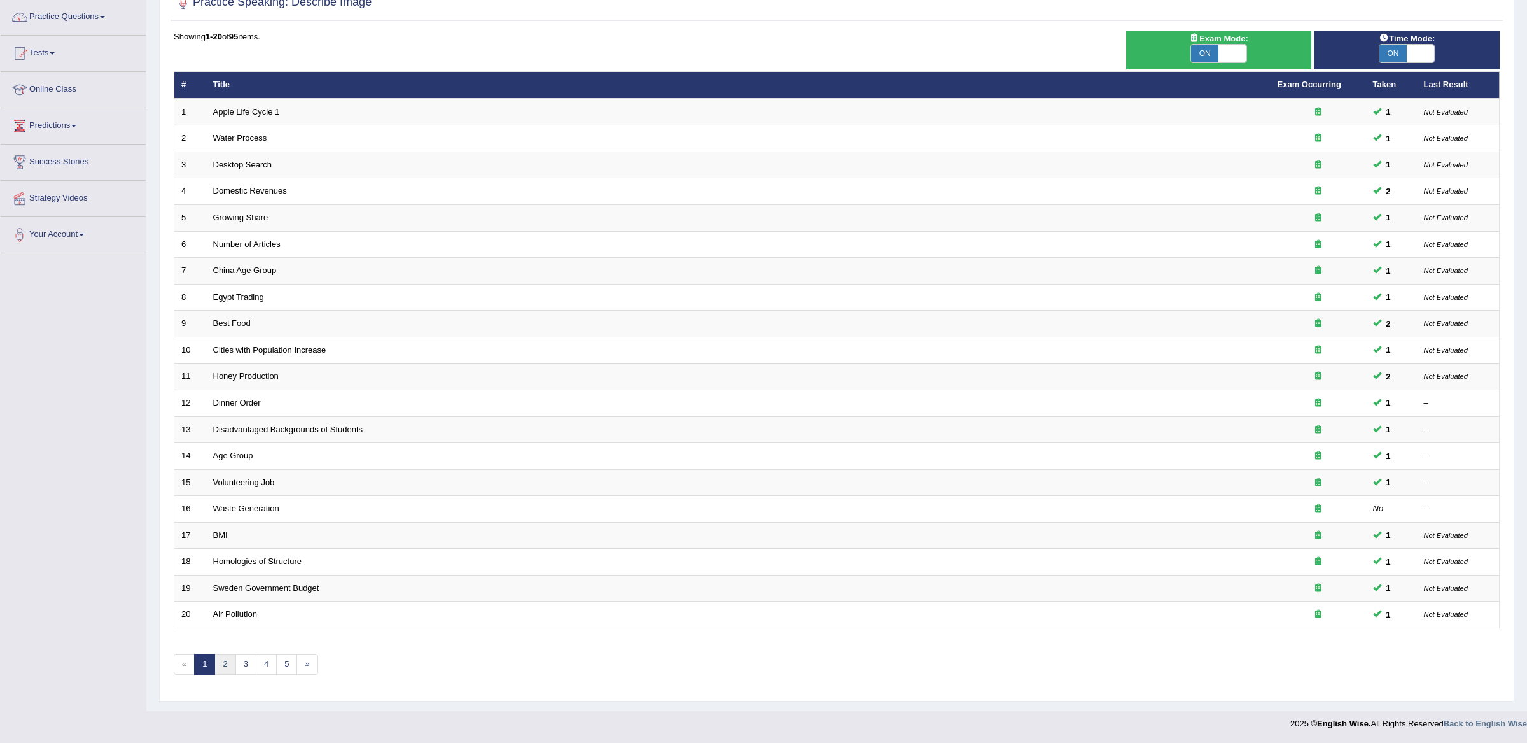
click at [216, 664] on link "2" at bounding box center [224, 664] width 21 height 21
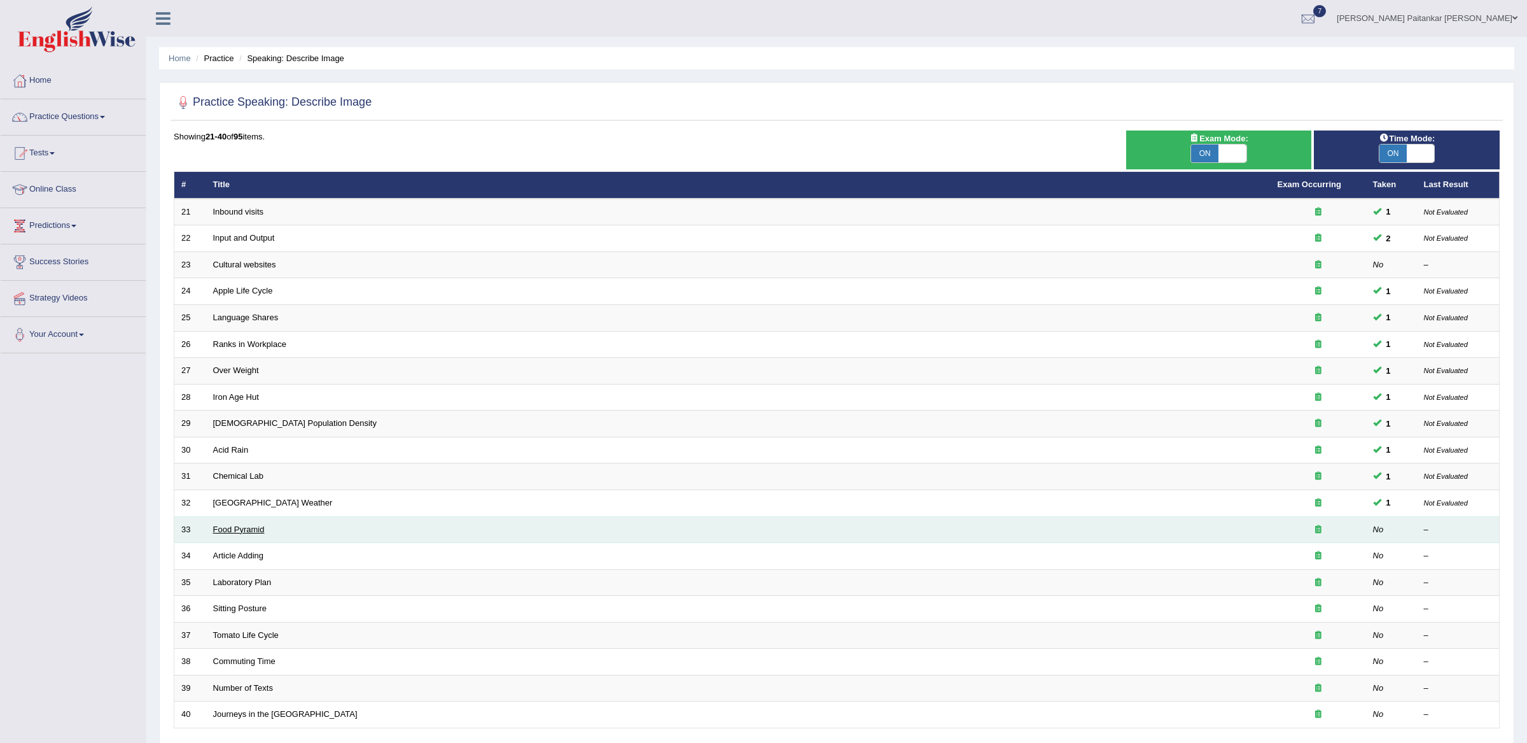
click at [252, 526] on link "Food Pyramid" at bounding box center [239, 529] width 52 height 10
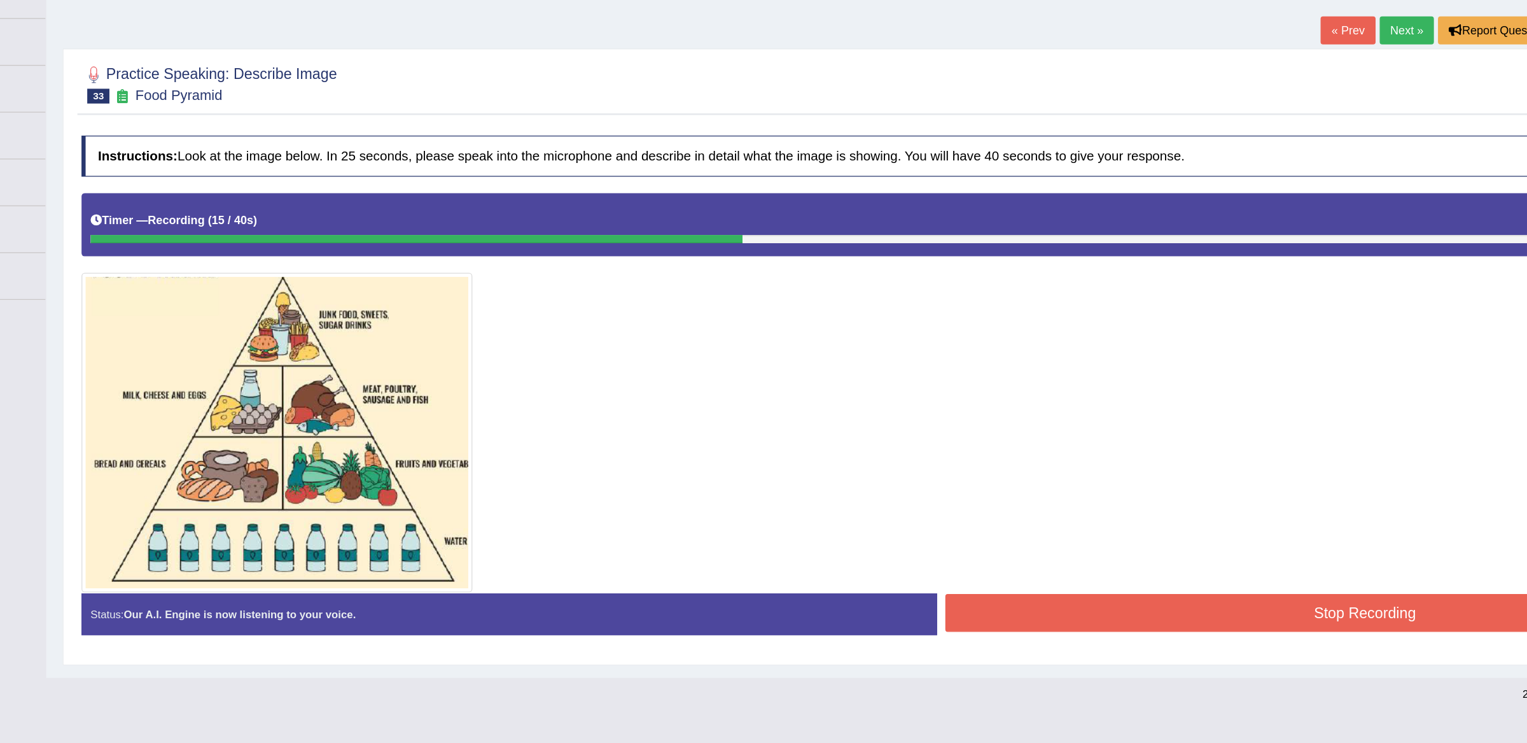
click at [925, 605] on button "Stop Recording" at bounding box center [1168, 595] width 650 height 29
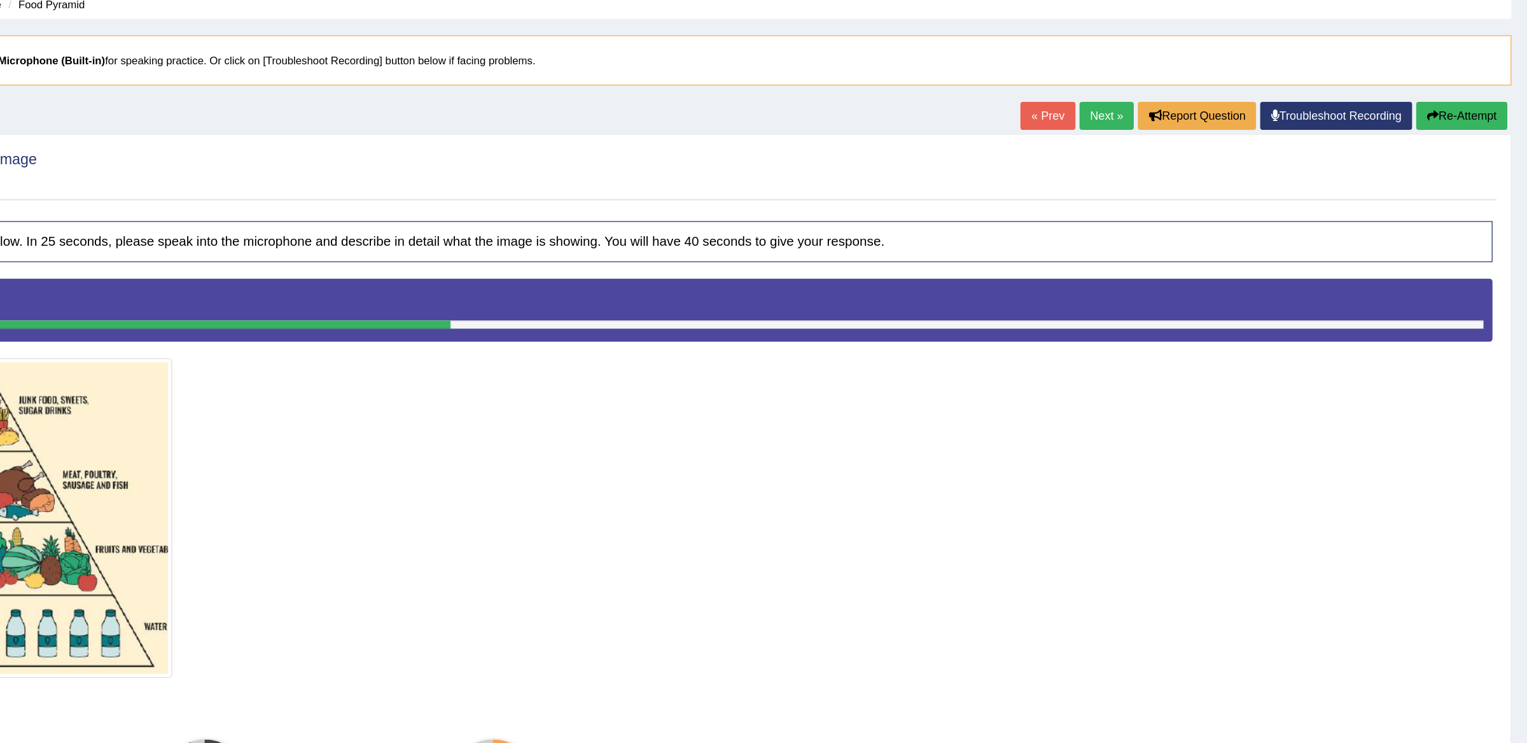
click at [1455, 144] on button "Re-Attempt" at bounding box center [1476, 145] width 71 height 22
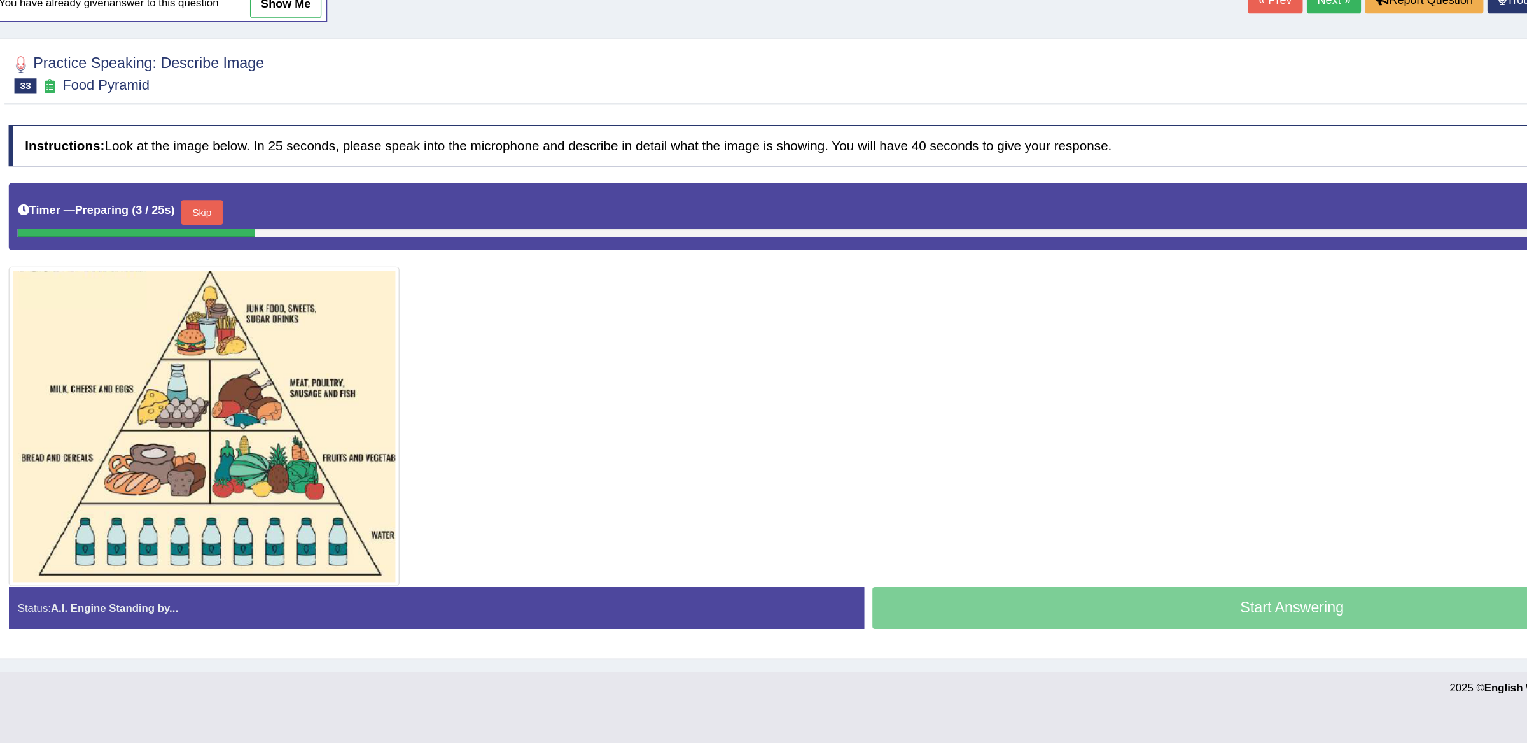
click at [330, 307] on button "Skip" at bounding box center [323, 309] width 32 height 19
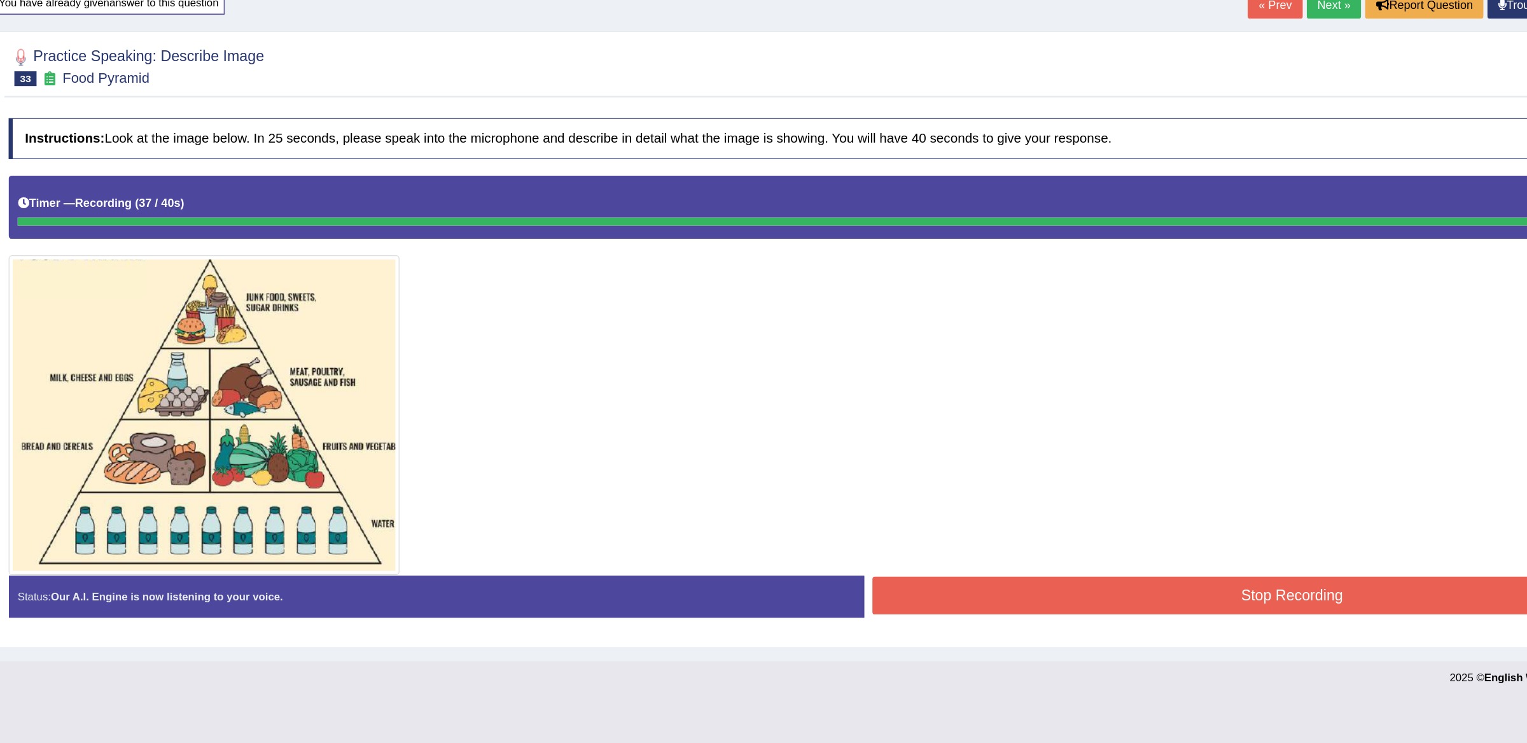
click at [948, 602] on button "Stop Recording" at bounding box center [1168, 601] width 650 height 29
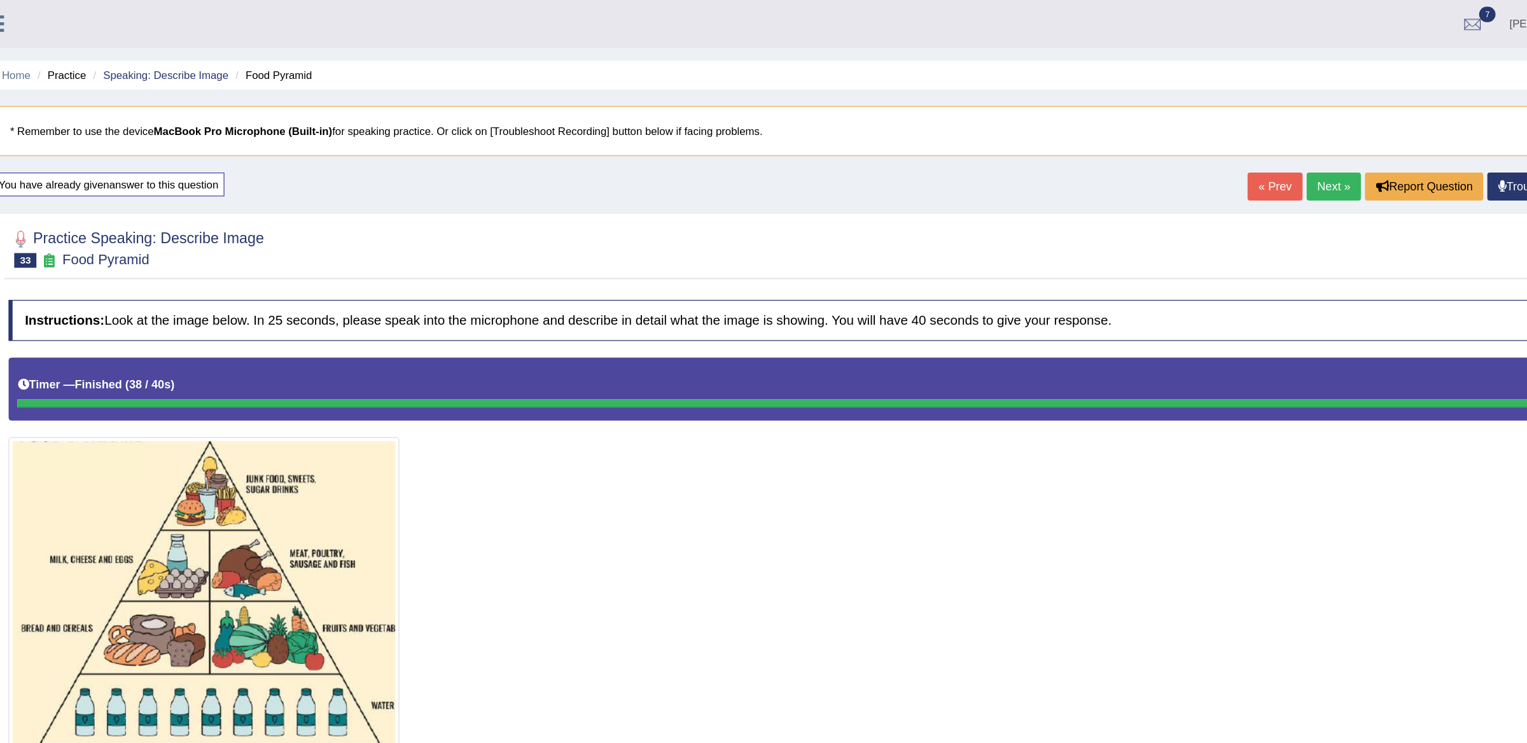
click at [1186, 146] on link "Next »" at bounding box center [1201, 145] width 42 height 22
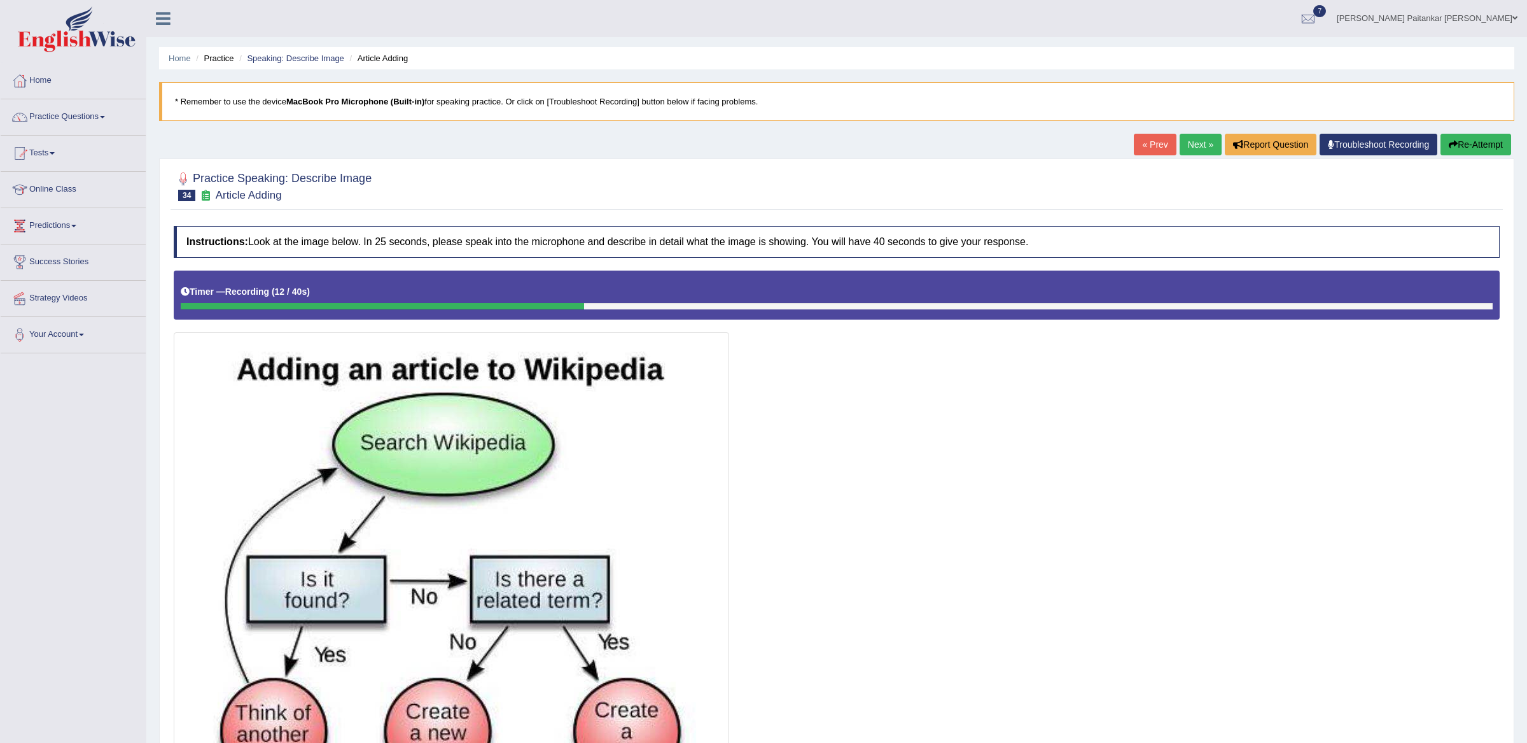
click at [1498, 151] on button "Re-Attempt" at bounding box center [1476, 145] width 71 height 22
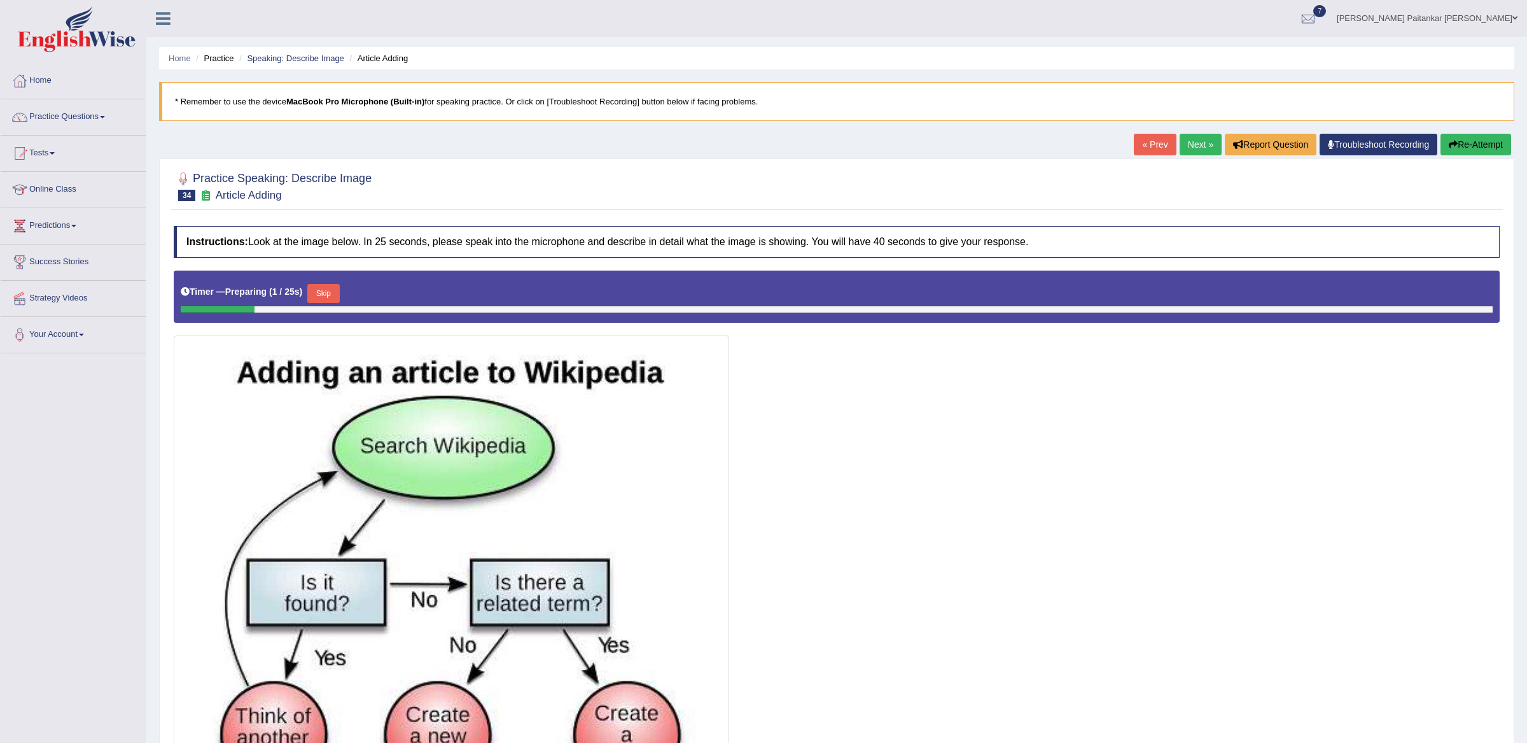
click at [332, 288] on button "Skip" at bounding box center [323, 293] width 32 height 19
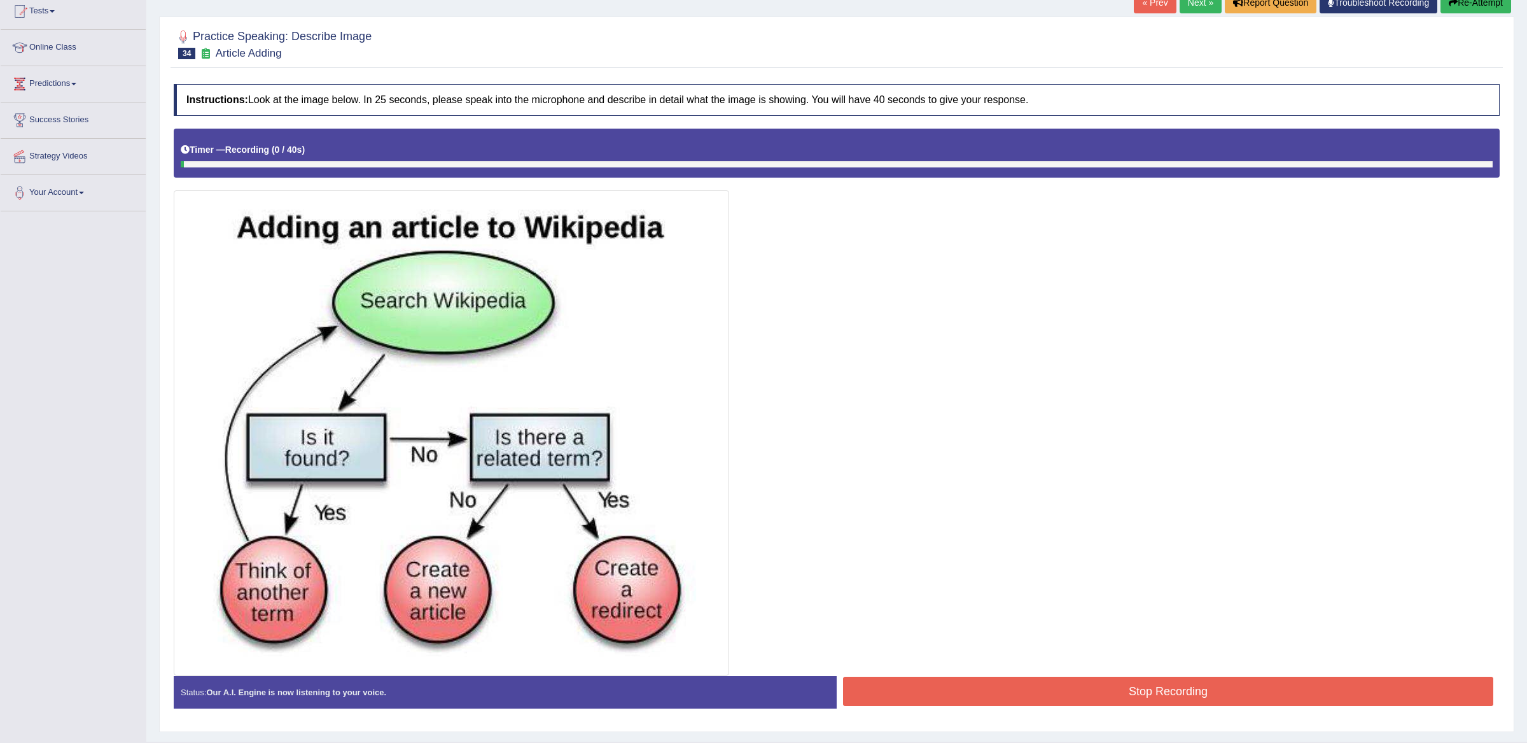
scroll to position [175, 0]
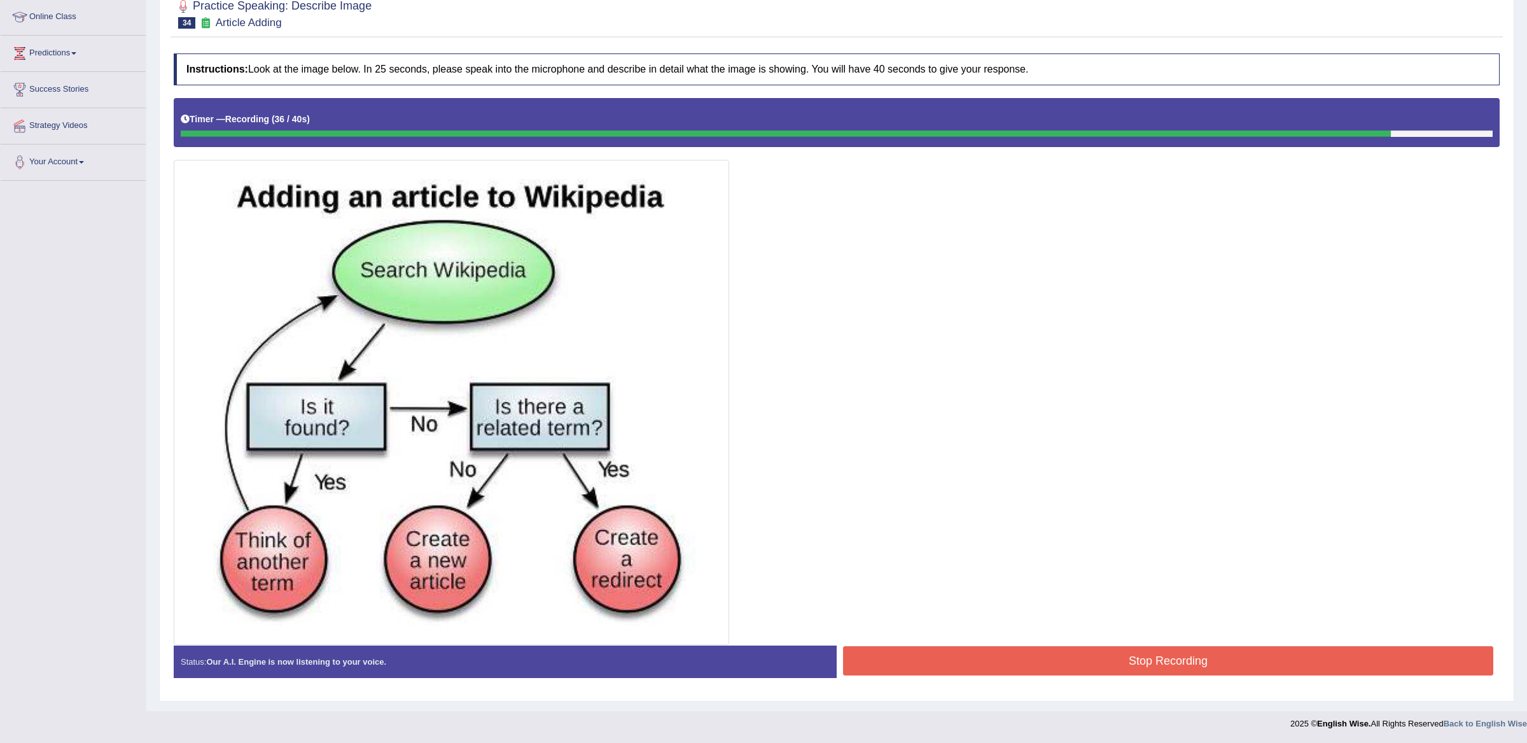
click at [999, 646] on button "Stop Recording" at bounding box center [1168, 660] width 650 height 29
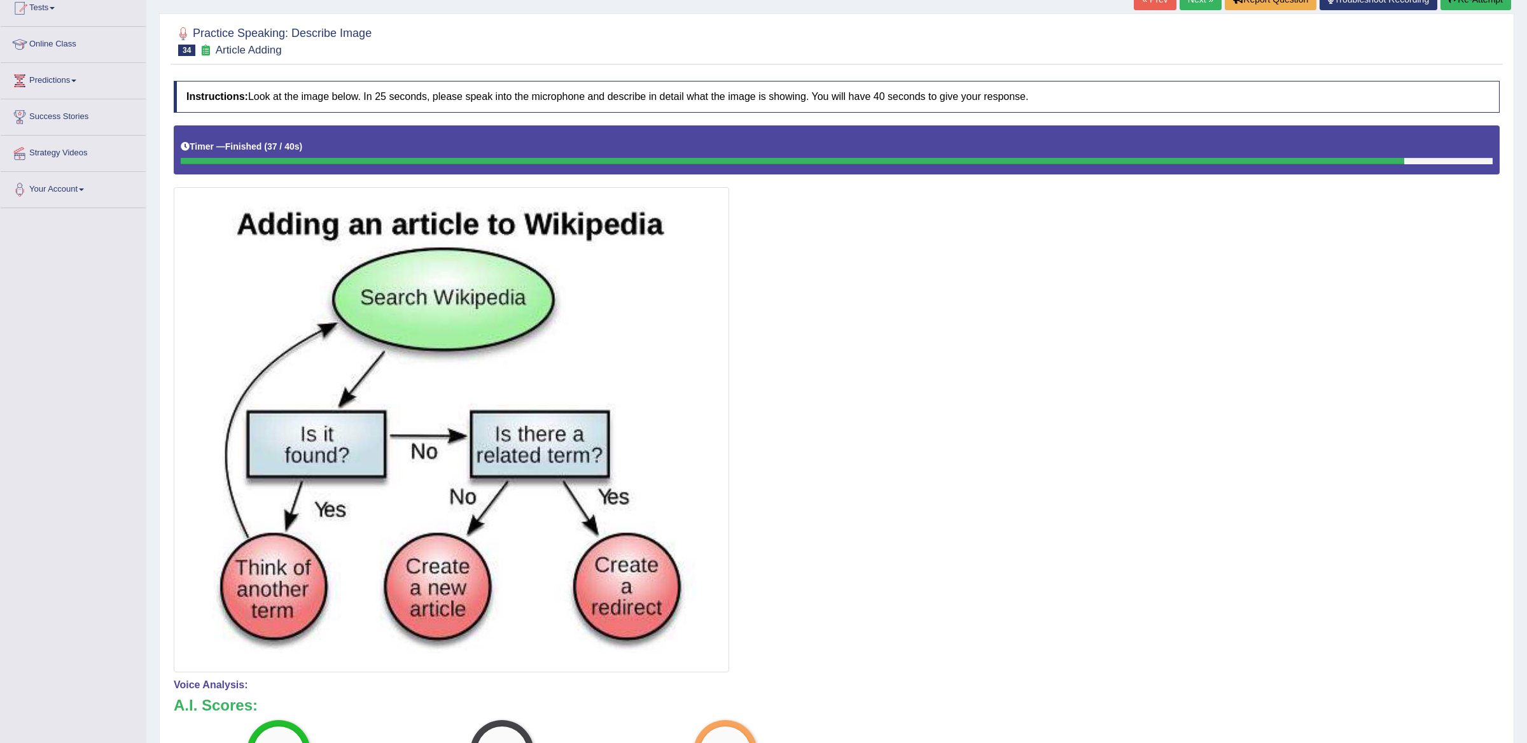
scroll to position [0, 0]
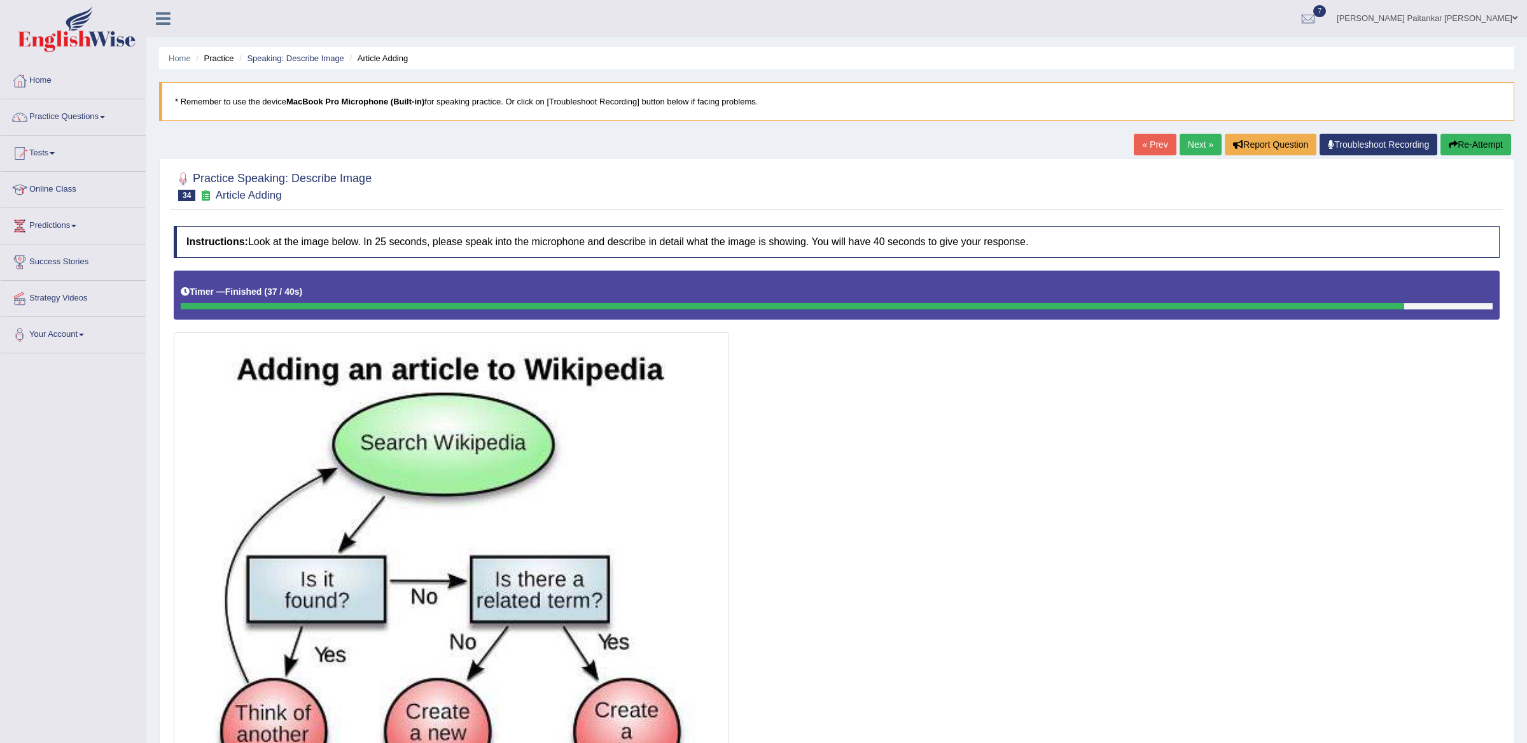
click at [1180, 139] on link "Next »" at bounding box center [1201, 145] width 42 height 22
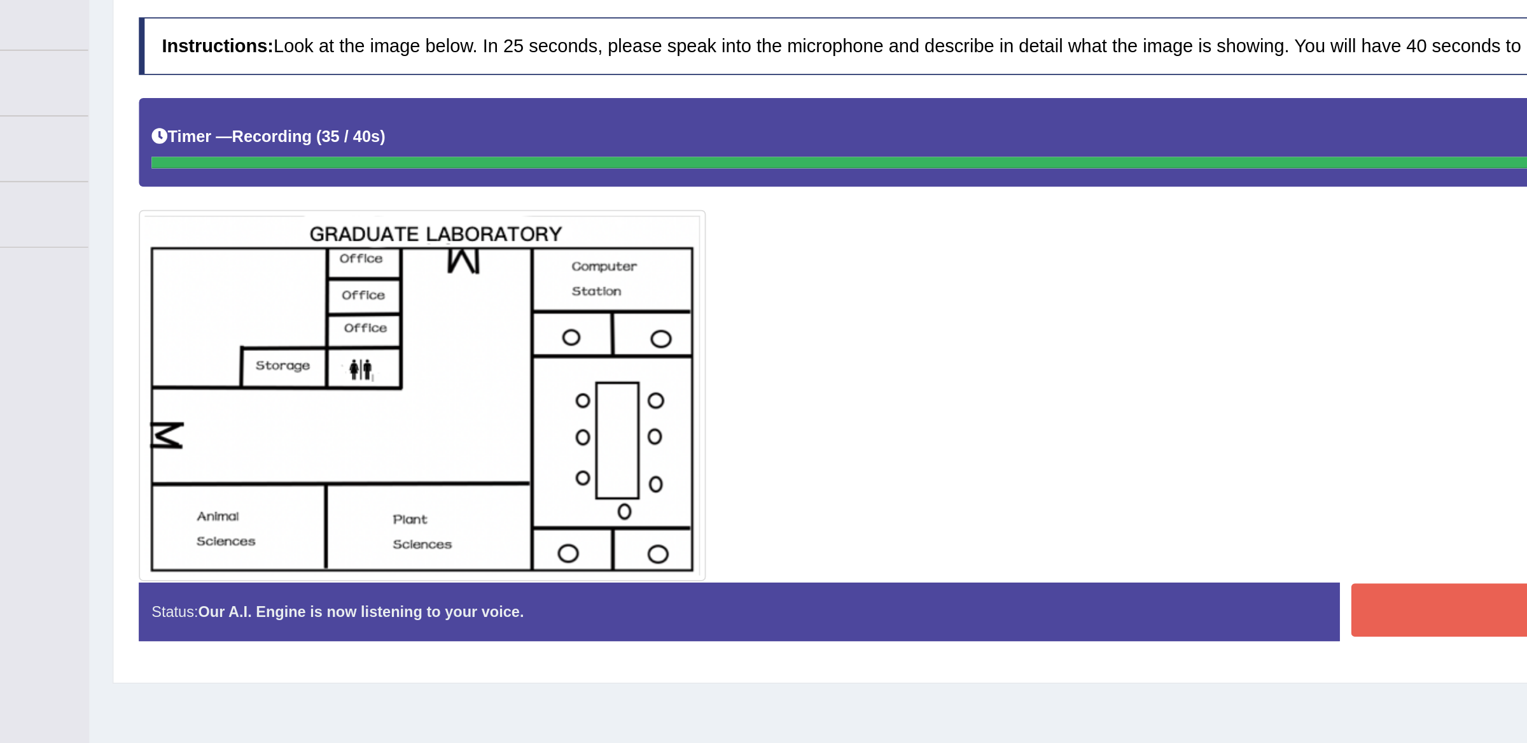
click at [868, 559] on button "Stop Recording" at bounding box center [1168, 552] width 650 height 29
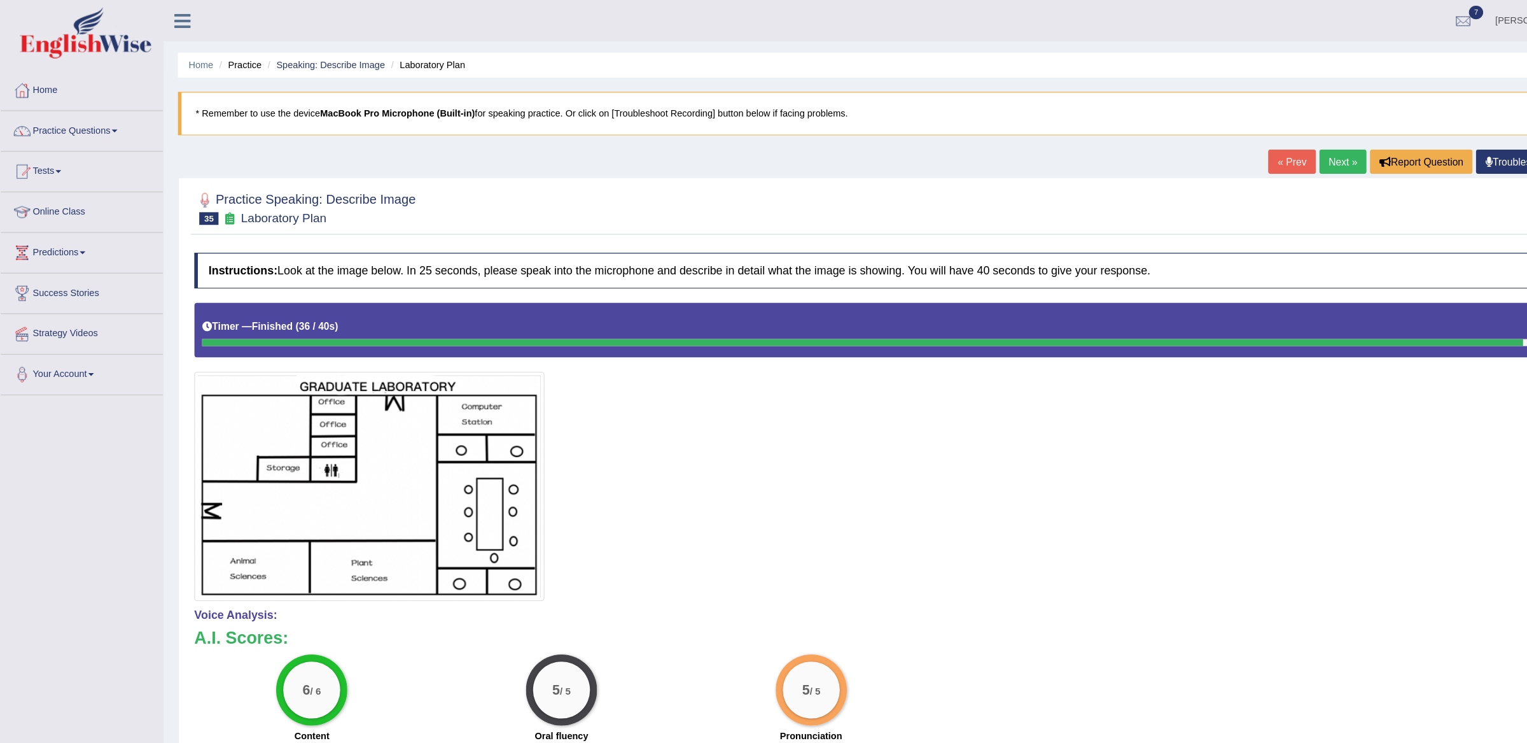
click at [1181, 146] on link "Next »" at bounding box center [1201, 145] width 42 height 22
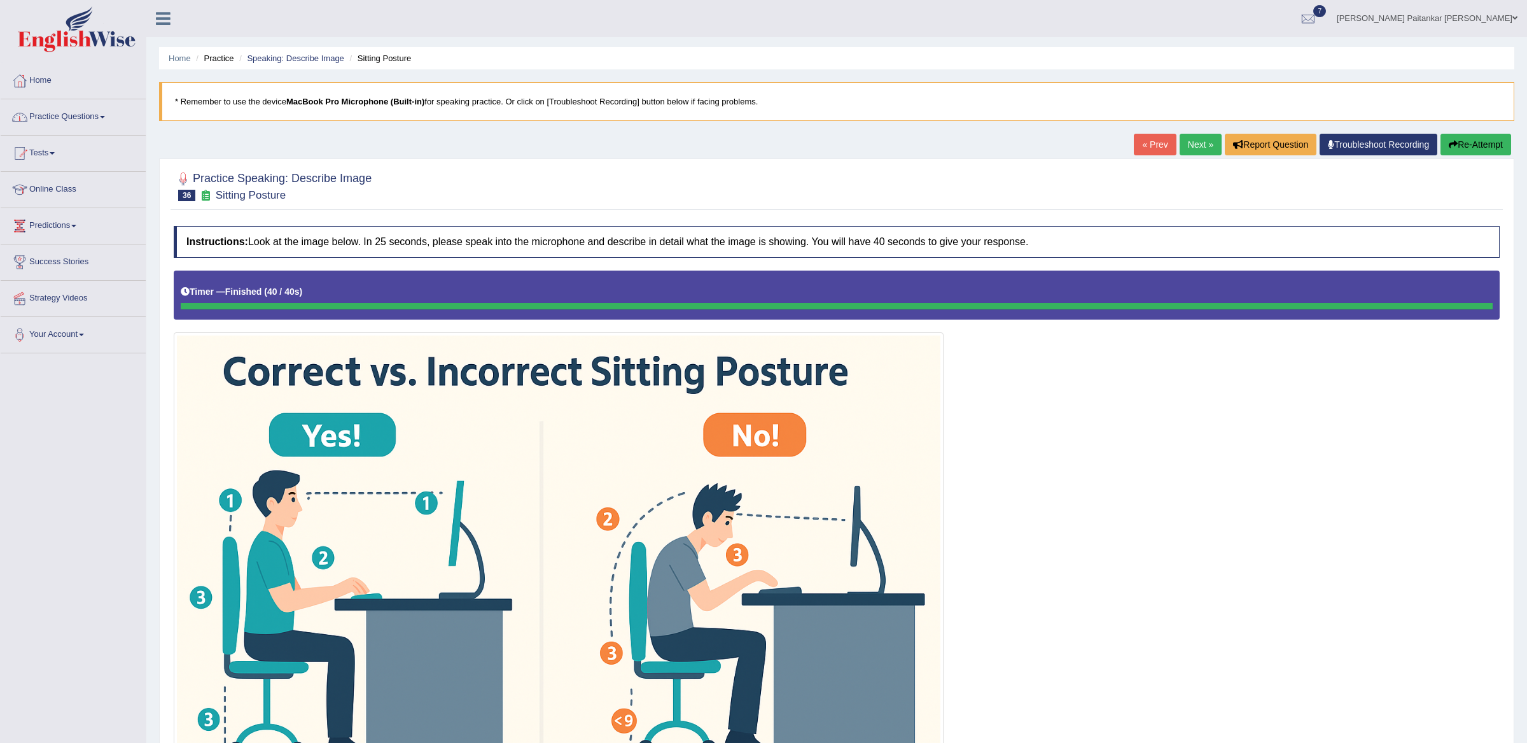
click at [108, 129] on link "Practice Questions" at bounding box center [73, 115] width 145 height 32
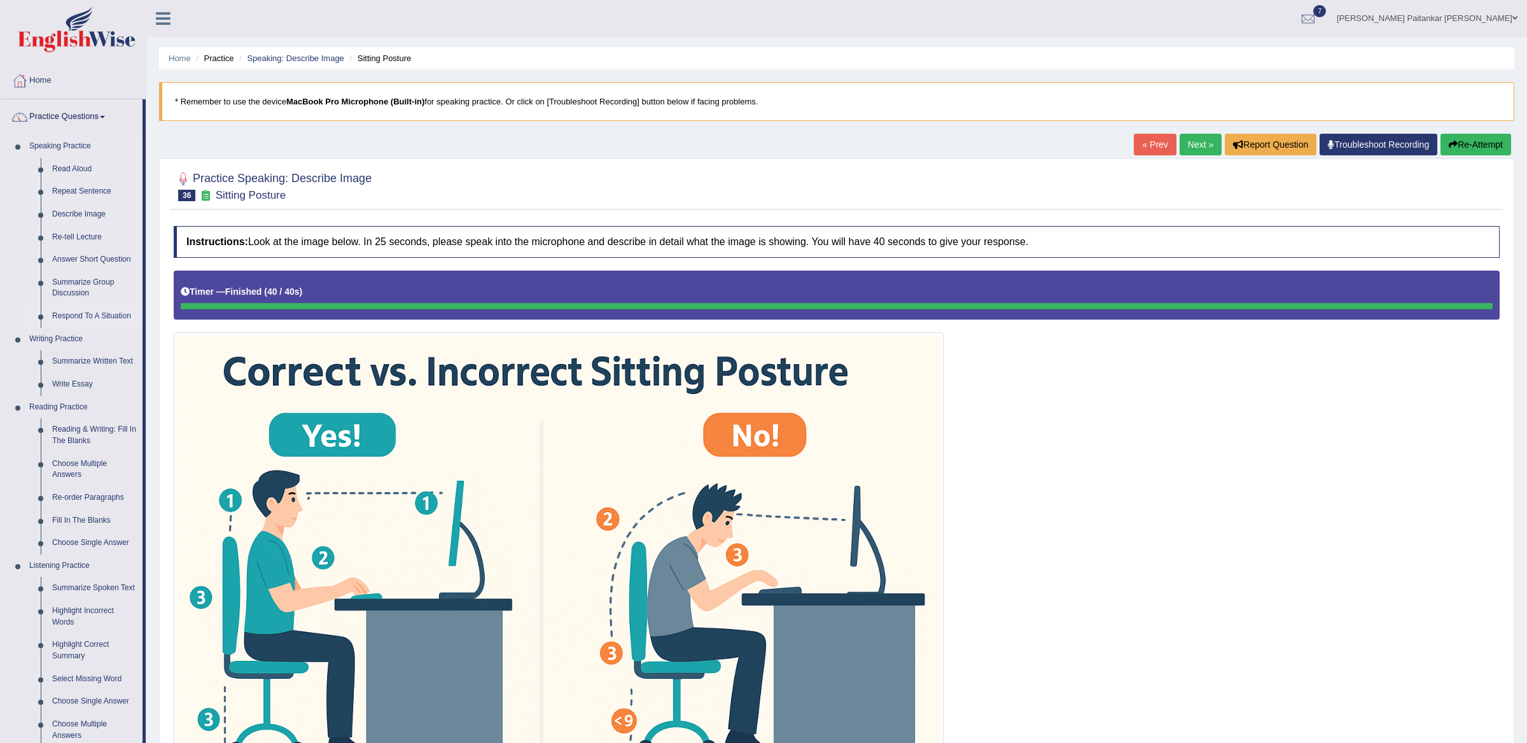
click at [73, 314] on link "Respond To A Situation" at bounding box center [94, 316] width 96 height 23
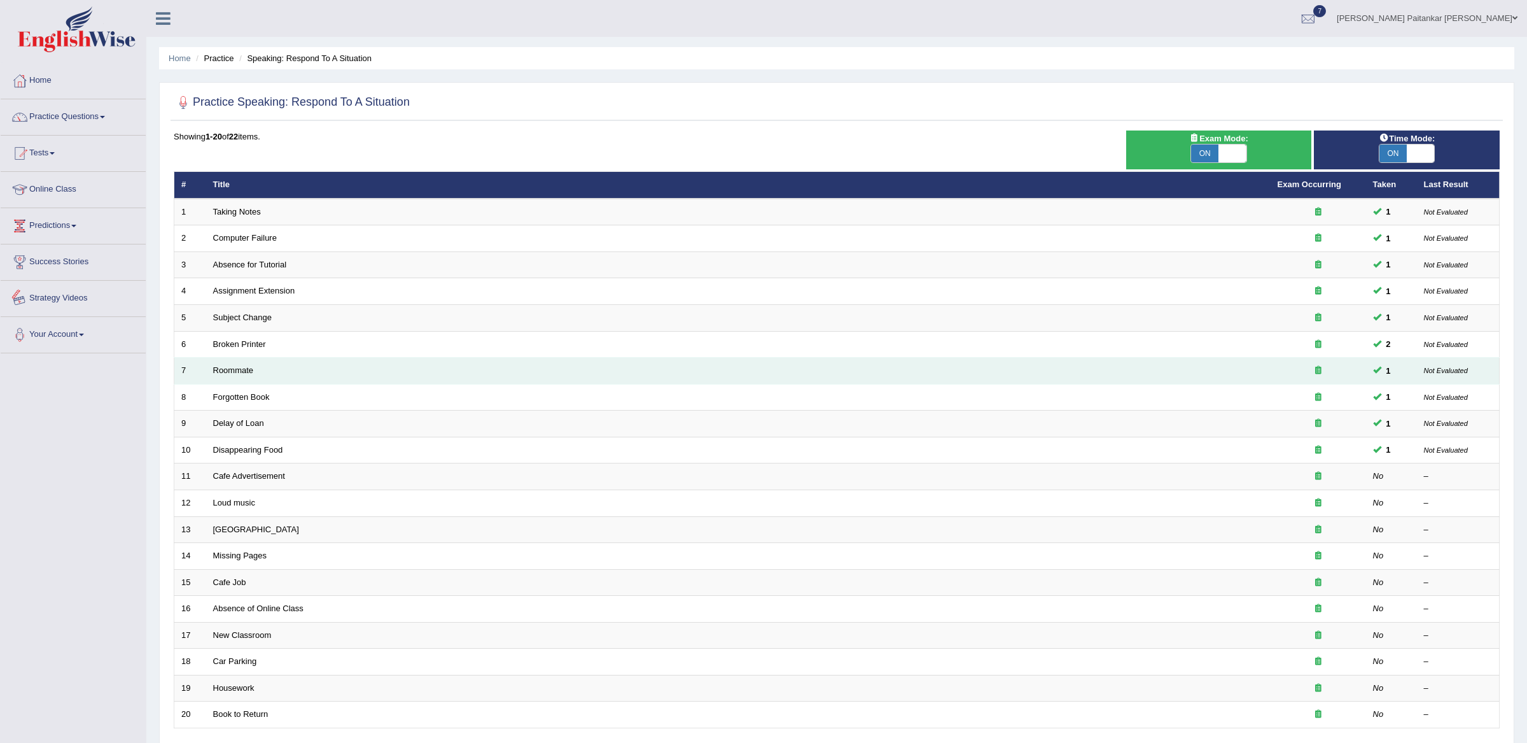
scroll to position [81, 0]
